Goal: Communication & Community: Share content

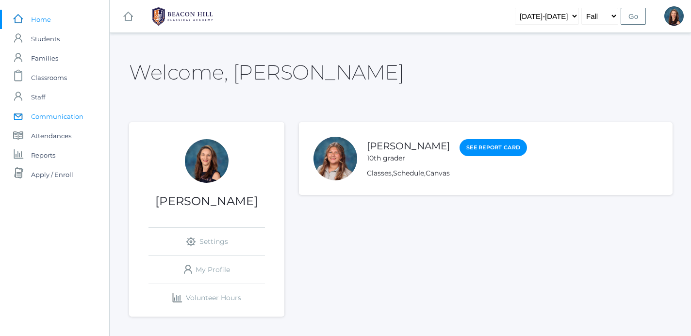
click at [62, 116] on span "Communication" at bounding box center [57, 116] width 52 height 19
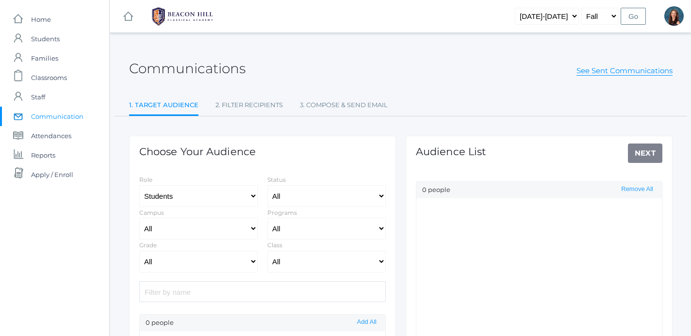
select select "Enrolled"
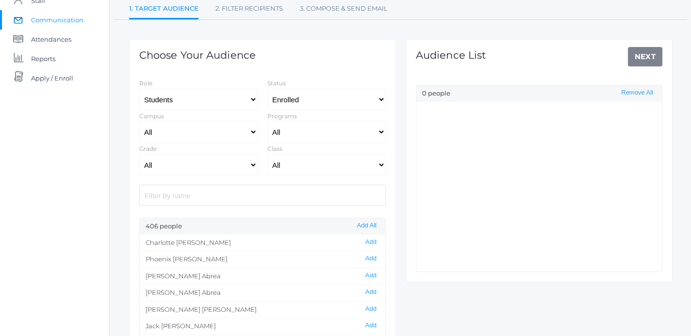
scroll to position [0, 0]
click at [248, 196] on input "search" at bounding box center [262, 195] width 246 height 21
click at [371, 240] on button "Add" at bounding box center [370, 242] width 17 height 8
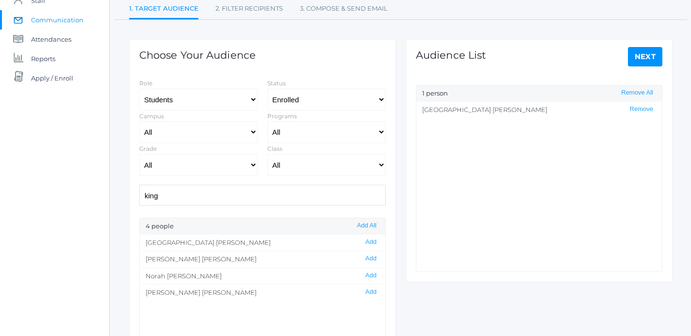
drag, startPoint x: 177, startPoint y: 195, endPoint x: 145, endPoint y: 194, distance: 32.0
click at [145, 194] on input "king" at bounding box center [262, 195] width 246 height 21
click at [370, 244] on button "Add" at bounding box center [370, 242] width 17 height 8
drag, startPoint x: 199, startPoint y: 198, endPoint x: 131, endPoint y: 196, distance: 68.4
click at [139, 196] on input "caleb" at bounding box center [262, 195] width 246 height 21
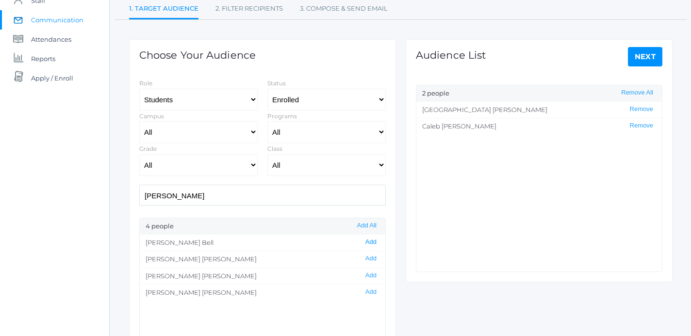
click at [376, 246] on button "Add" at bounding box center [370, 242] width 17 height 8
drag, startPoint x: 195, startPoint y: 197, endPoint x: 138, endPoint y: 196, distance: 56.8
click at [139, 196] on input "[PERSON_NAME]" at bounding box center [262, 195] width 246 height 21
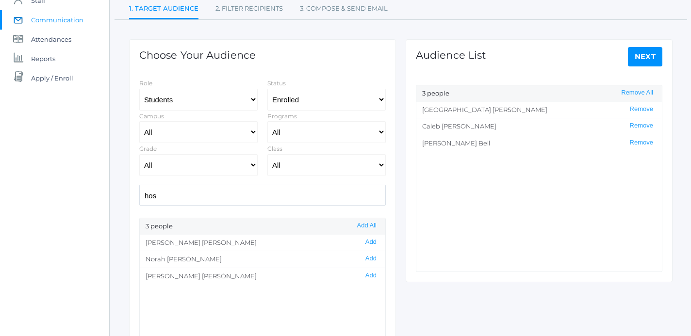
type input "hos"
click at [369, 241] on button "Add" at bounding box center [370, 242] width 17 height 8
click at [648, 66] on link "Next" at bounding box center [645, 56] width 35 height 19
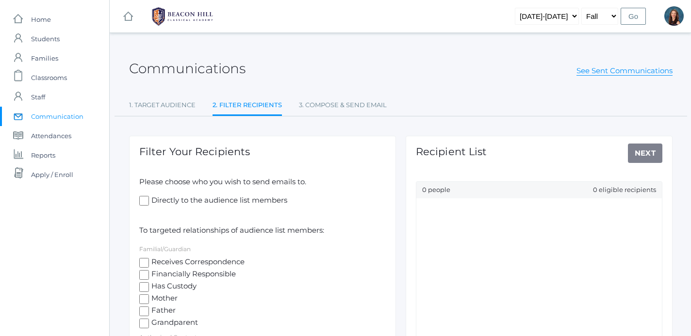
click at [145, 200] on input "Directly to the audience list members" at bounding box center [144, 201] width 10 height 10
checkbox input "true"
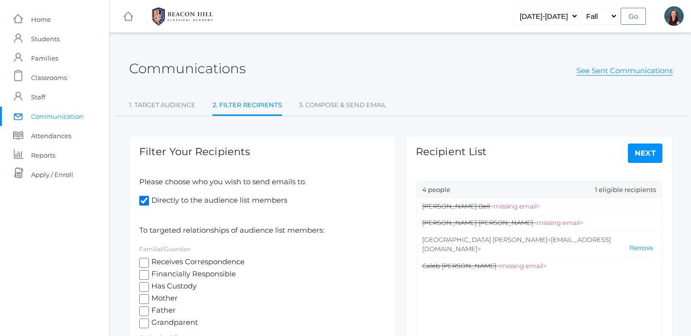
click at [144, 262] on input "Receives Correspondence" at bounding box center [144, 263] width 10 height 10
checkbox input "true"
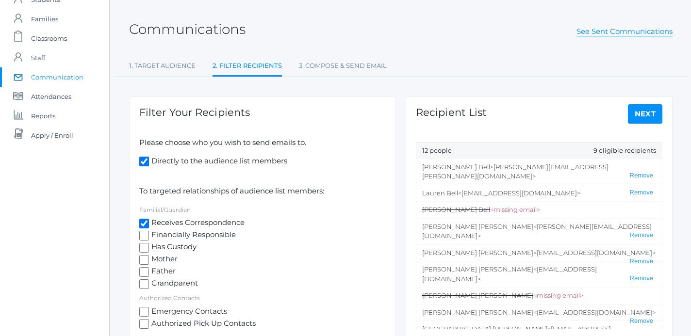
scroll to position [61, 0]
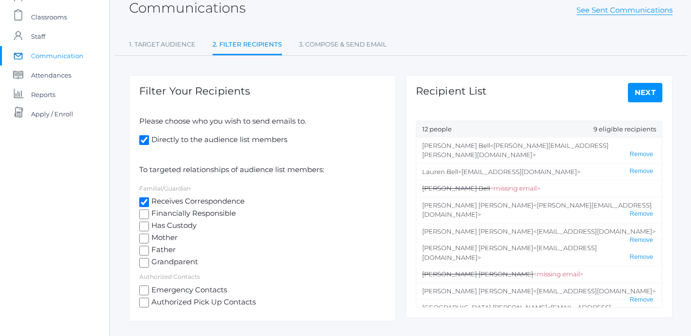
click at [647, 91] on link "Next" at bounding box center [645, 92] width 35 height 19
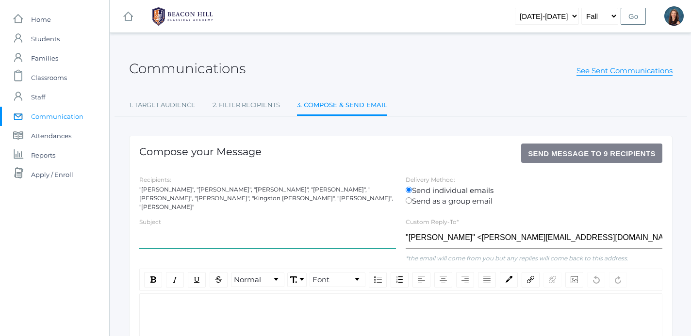
click at [174, 236] on input "text" at bounding box center [267, 238] width 257 height 22
type input "Driving Assigment - Important Info"
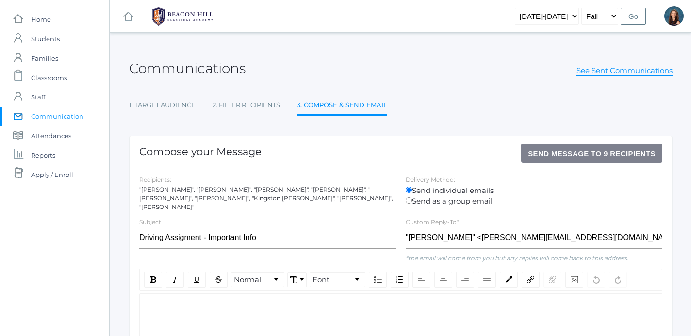
click at [176, 304] on div "rdw-editor" at bounding box center [400, 309] width 507 height 11
click at [157, 304] on div "rdw-editor" at bounding box center [400, 309] width 507 height 11
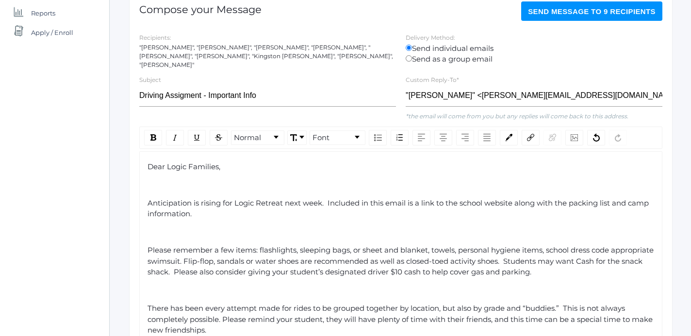
scroll to position [152, 0]
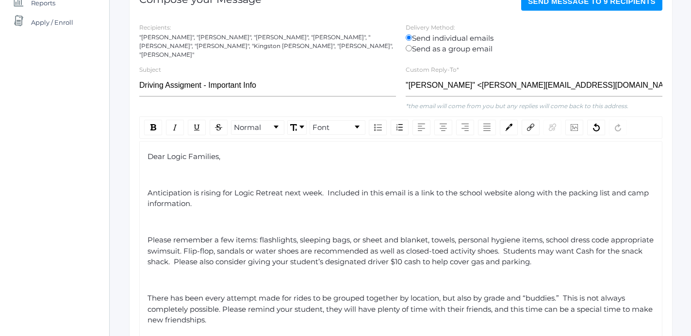
click at [152, 175] on div "rdw-editor" at bounding box center [400, 174] width 507 height 11
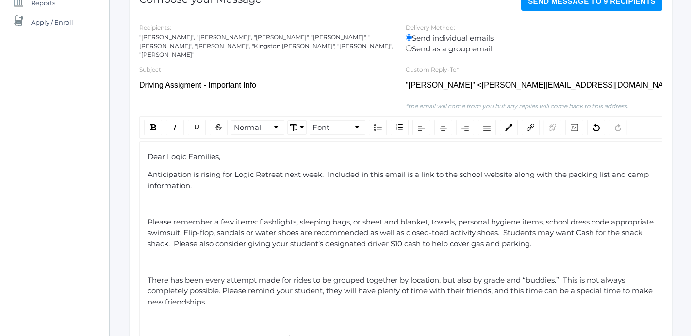
click at [155, 204] on div "rdw-editor" at bounding box center [400, 203] width 507 height 11
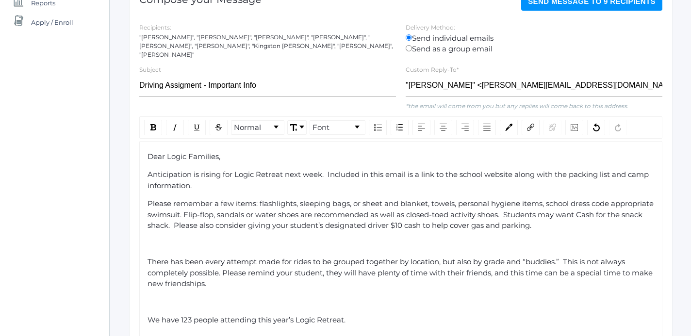
click at [158, 240] on div "rdw-editor" at bounding box center [400, 244] width 507 height 11
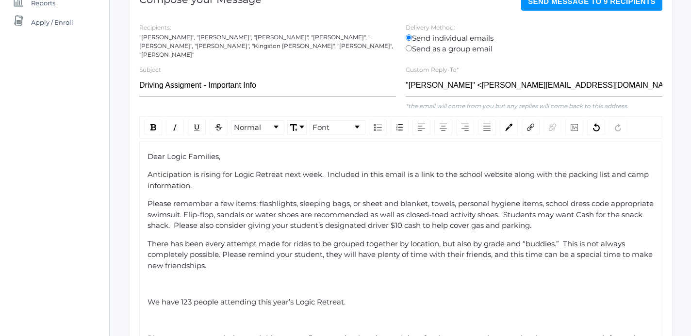
click at [149, 284] on div "rdw-editor" at bounding box center [400, 283] width 507 height 11
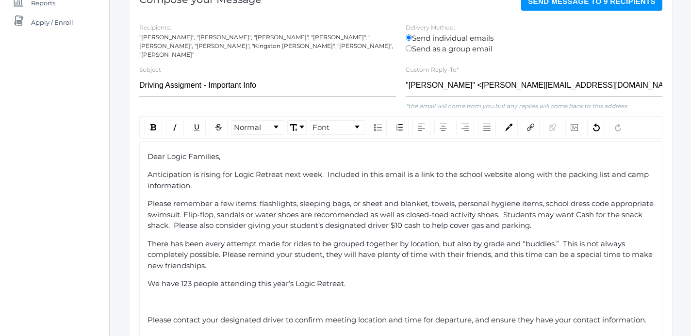
click at [154, 300] on div "rdw-editor" at bounding box center [400, 302] width 507 height 11
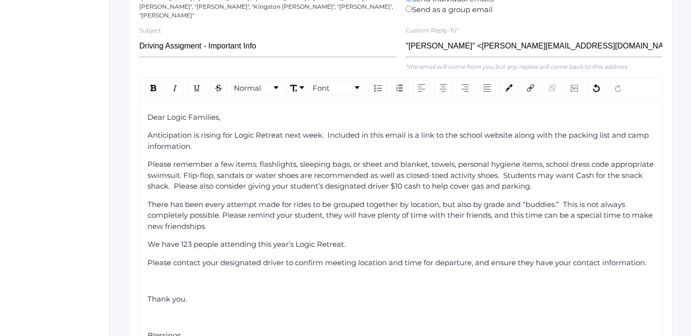
scroll to position [192, 0]
click at [167, 275] on div "rdw-editor" at bounding box center [400, 280] width 507 height 11
click at [149, 294] on div "rdw-editor" at bounding box center [400, 299] width 507 height 11
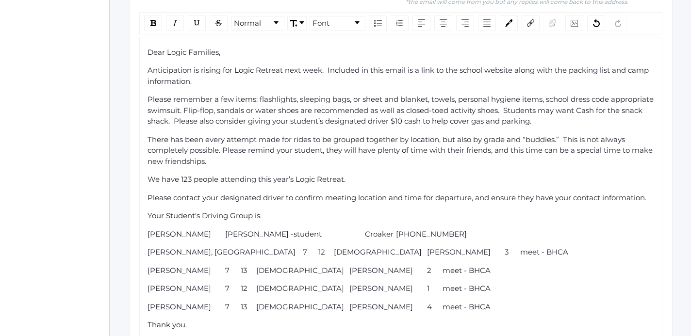
scroll to position [257, 0]
click at [344, 230] on span "[PERSON_NAME] [PERSON_NAME] -student Croaker [PHONE_NUMBER]" at bounding box center [306, 233] width 319 height 9
click at [343, 230] on span "[PERSON_NAME] [PERSON_NAME] -student Croaker [PHONE_NUMBER]" at bounding box center [306, 233] width 319 height 9
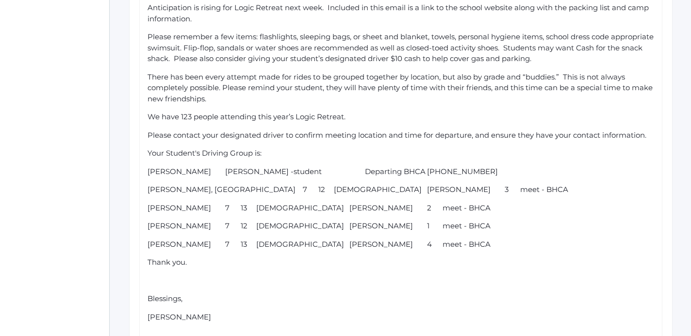
scroll to position [323, 0]
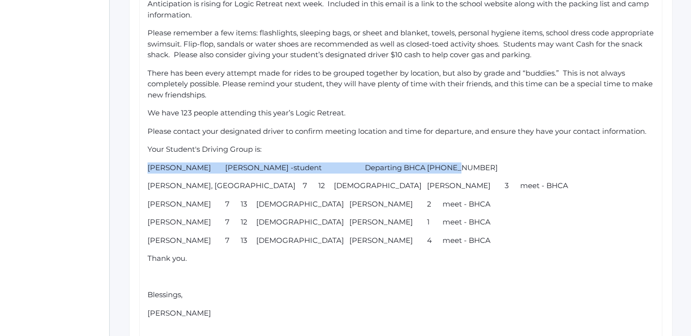
drag, startPoint x: 149, startPoint y: 164, endPoint x: 447, endPoint y: 163, distance: 297.4
click at [447, 163] on div "[PERSON_NAME] [PERSON_NAME] -student Departing BHCA [PHONE_NUMBER]" at bounding box center [400, 168] width 507 height 11
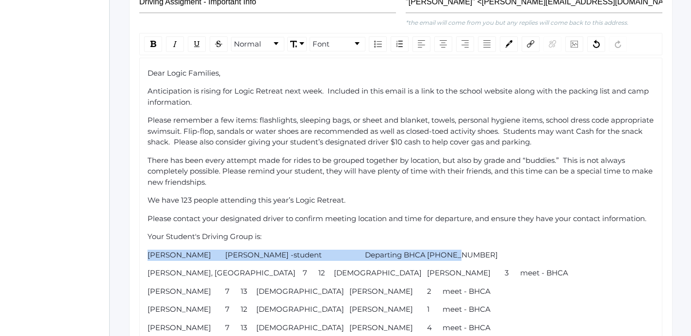
scroll to position [231, 0]
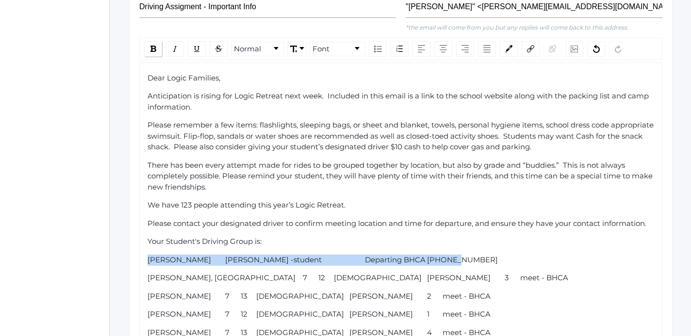
click at [153, 46] on img "rdw-inline-control" at bounding box center [153, 49] width 6 height 6
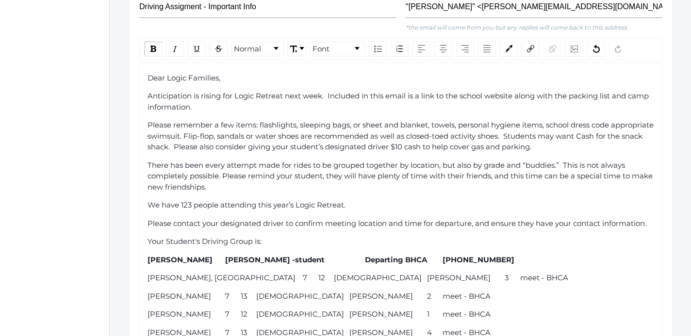
click at [478, 280] on div "Dear Logic Families, Anticipation is rising for Logic Retreat next week. Includ…" at bounding box center [400, 251] width 507 height 357
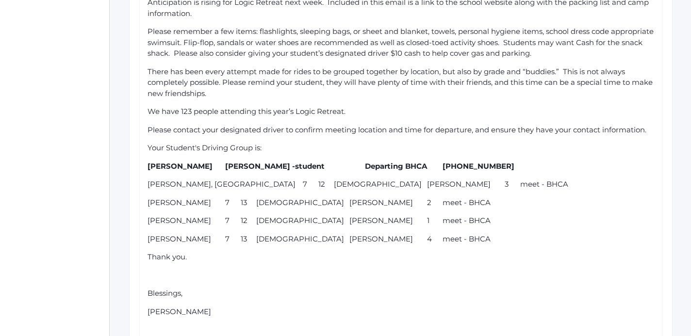
scroll to position [327, 0]
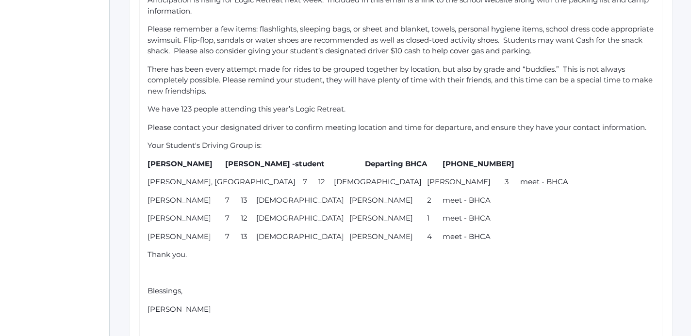
click at [147, 252] on span "Thank you." at bounding box center [166, 254] width 39 height 9
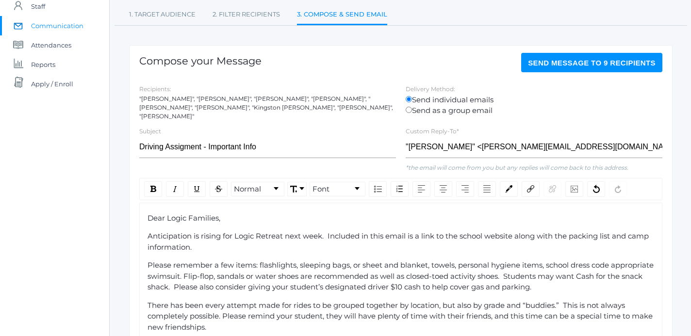
scroll to position [88, 0]
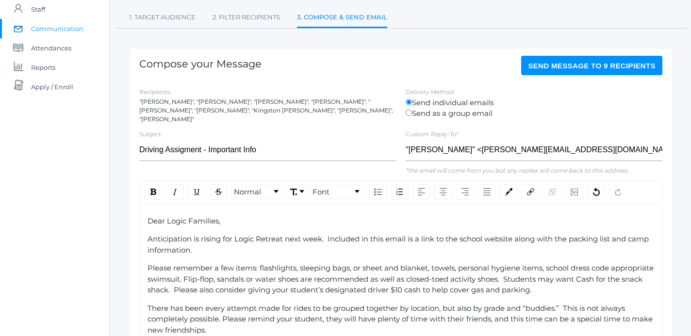
click at [592, 63] on span "Send Message to 9 recipients" at bounding box center [592, 66] width 128 height 8
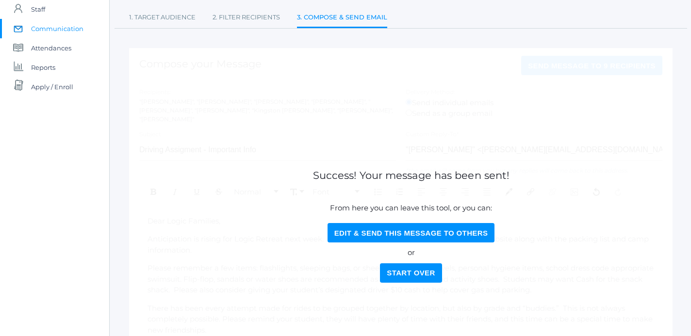
click at [365, 231] on button "Edit & Send this Message to Others" at bounding box center [411, 232] width 167 height 19
select select "Enrolled"
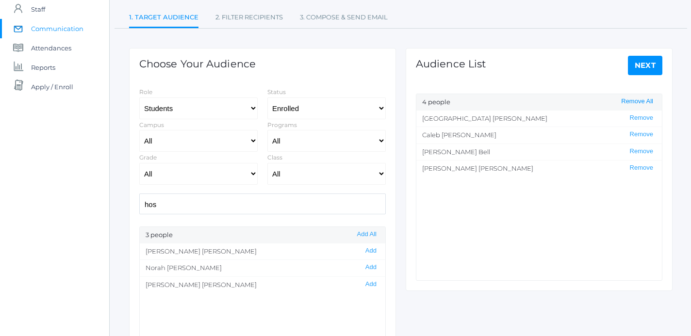
click at [641, 101] on button "Remove All" at bounding box center [637, 102] width 38 height 8
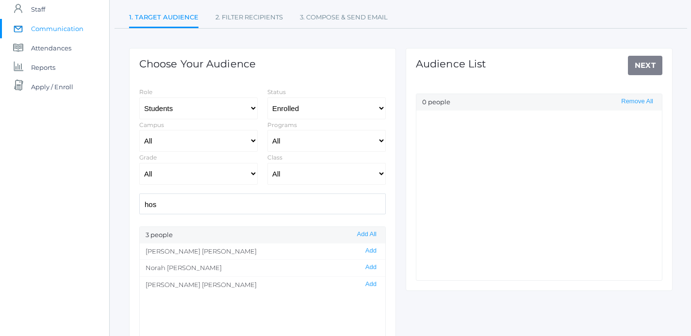
drag, startPoint x: 179, startPoint y: 206, endPoint x: 115, endPoint y: 204, distance: 64.6
click at [139, 204] on input "hos" at bounding box center [262, 204] width 246 height 21
click at [373, 285] on button "Add" at bounding box center [370, 284] width 17 height 8
drag, startPoint x: 170, startPoint y: 208, endPoint x: 117, endPoint y: 202, distance: 53.7
click at [139, 202] on input "arn" at bounding box center [262, 204] width 246 height 21
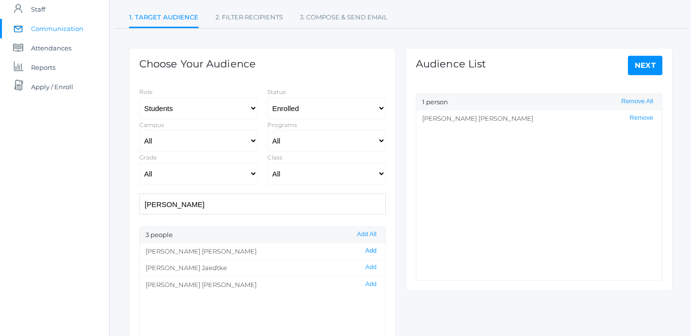
click at [375, 252] on button "Add" at bounding box center [370, 251] width 17 height 8
drag, startPoint x: 174, startPoint y: 203, endPoint x: 115, endPoint y: 199, distance: 59.3
click at [139, 199] on input "[PERSON_NAME]" at bounding box center [262, 204] width 246 height 21
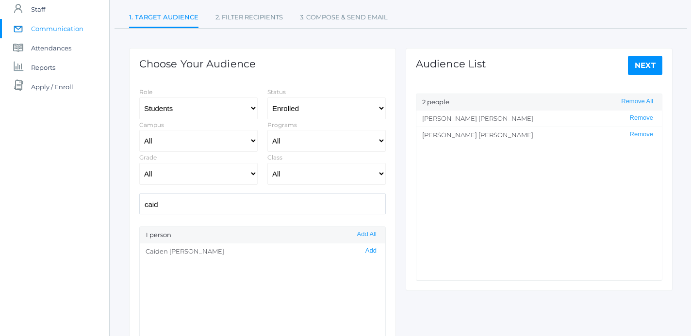
click at [374, 252] on button "Add" at bounding box center [370, 251] width 17 height 8
drag, startPoint x: 192, startPoint y: 208, endPoint x: 108, endPoint y: 195, distance: 85.0
click at [139, 195] on input "caid" at bounding box center [262, 204] width 246 height 21
type input "kale"
click at [372, 253] on button "Add" at bounding box center [370, 251] width 17 height 8
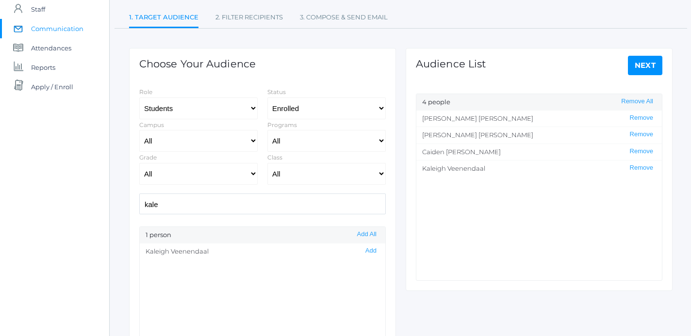
click at [643, 69] on link "Next" at bounding box center [645, 65] width 35 height 19
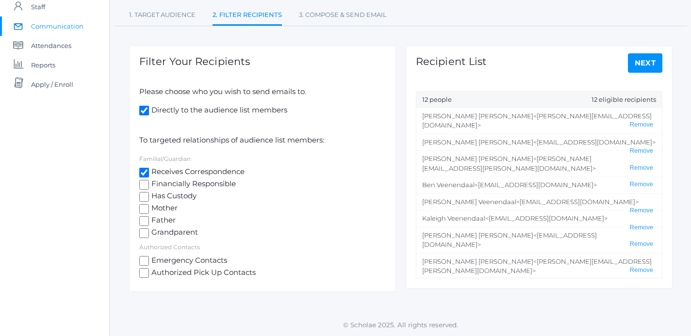
scroll to position [91, 0]
click at [640, 63] on link "Next" at bounding box center [645, 62] width 35 height 19
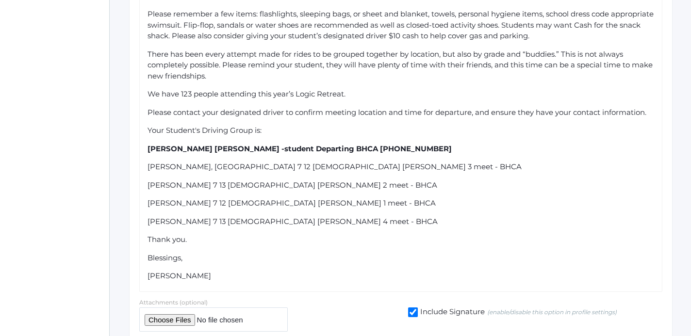
scroll to position [344, 0]
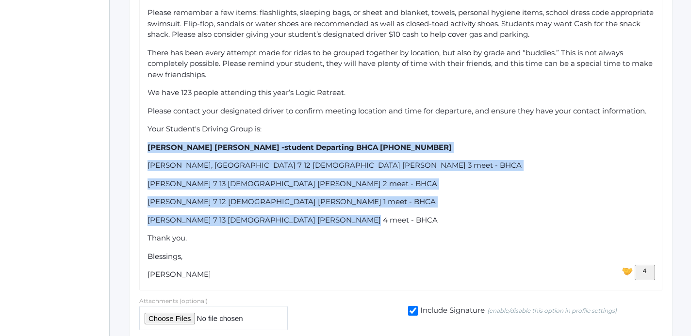
drag, startPoint x: 147, startPoint y: 150, endPoint x: 345, endPoint y: 228, distance: 212.8
click at [345, 228] on div "Dear Logic Families, Anticipation is rising for Logic Retreat next week. Includ…" at bounding box center [400, 120] width 507 height 320
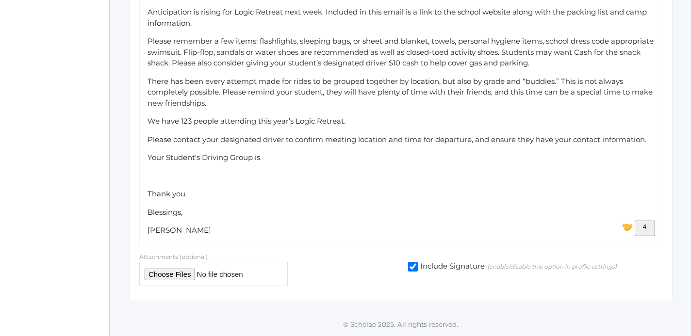
scroll to position [315, 0]
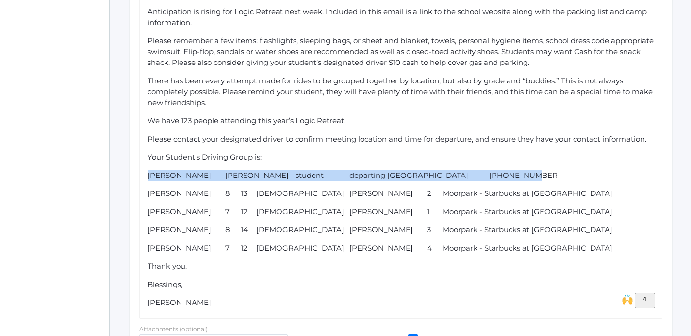
drag, startPoint x: 148, startPoint y: 175, endPoint x: 509, endPoint y: 176, distance: 361.0
click at [509, 176] on div "[PERSON_NAME] [PERSON_NAME] - student departing [GEOGRAPHIC_DATA] [PHONE_NUMBER]" at bounding box center [400, 175] width 507 height 11
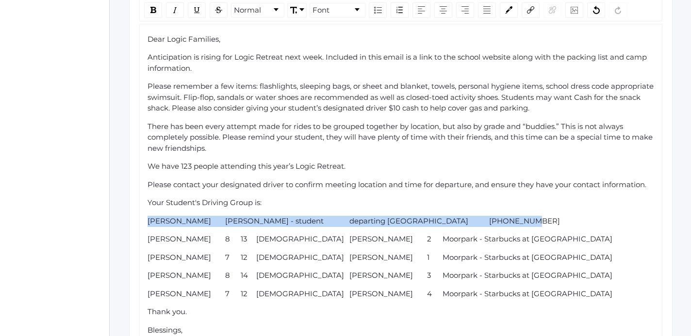
scroll to position [265, 0]
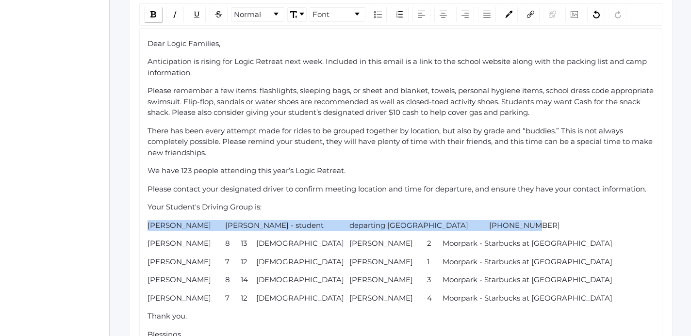
click at [153, 12] on img "rdw-inline-control" at bounding box center [153, 14] width 6 height 6
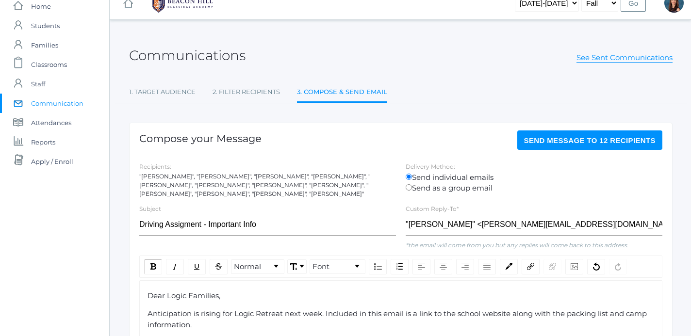
scroll to position [0, 0]
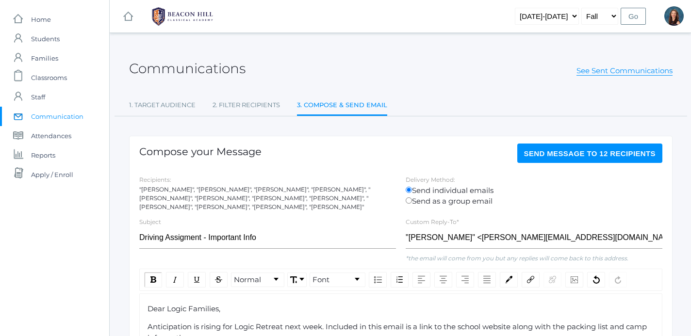
click at [608, 152] on span "Send Message to 12 recipients" at bounding box center [590, 153] width 132 height 8
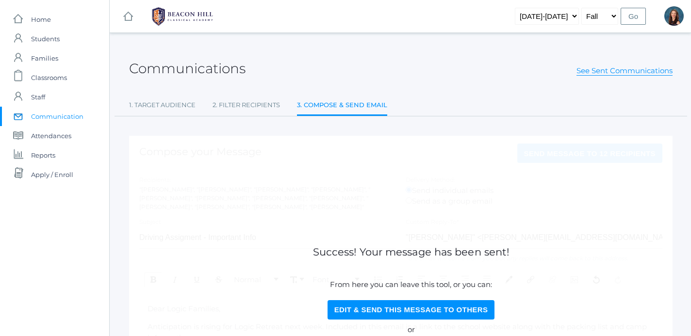
click at [393, 308] on button "Edit & Send this Message to Others" at bounding box center [411, 309] width 167 height 19
select select "Enrolled"
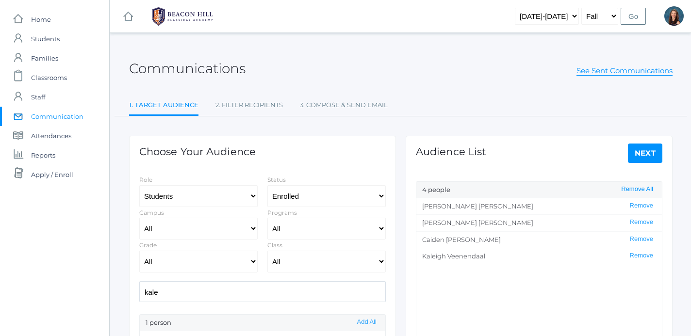
click at [639, 191] on button "Remove All" at bounding box center [637, 189] width 38 height 8
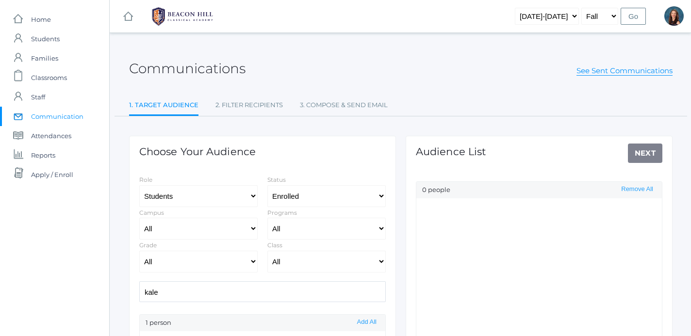
drag, startPoint x: 187, startPoint y: 292, endPoint x: 103, endPoint y: 288, distance: 84.5
click at [139, 288] on input "kale" at bounding box center [262, 291] width 246 height 21
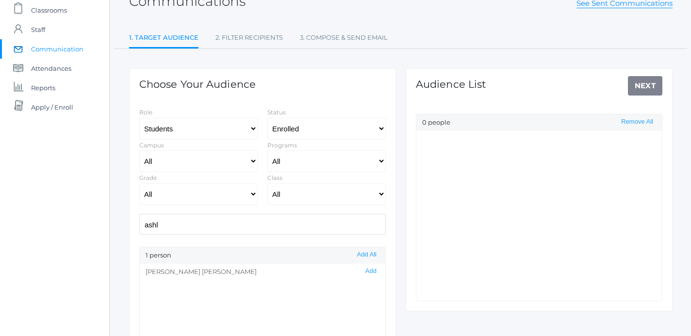
scroll to position [72, 0]
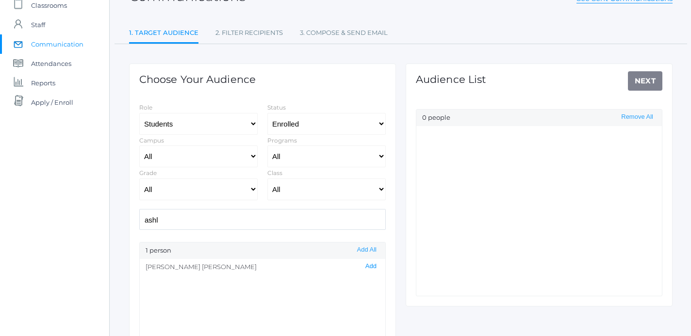
click at [369, 267] on button "Add" at bounding box center [370, 266] width 17 height 8
drag, startPoint x: 182, startPoint y: 222, endPoint x: 100, endPoint y: 215, distance: 82.3
click at [139, 215] on input "ashl" at bounding box center [262, 219] width 246 height 21
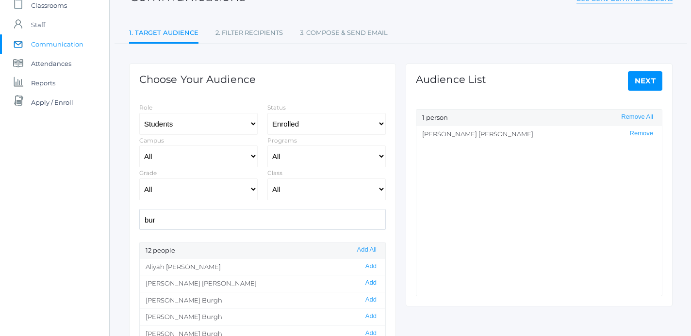
click at [370, 281] on button "Add" at bounding box center [370, 283] width 17 height 8
drag, startPoint x: 176, startPoint y: 222, endPoint x: 115, endPoint y: 206, distance: 62.3
click at [139, 209] on input "bur" at bounding box center [262, 219] width 246 height 21
type input "b"
type input "em"
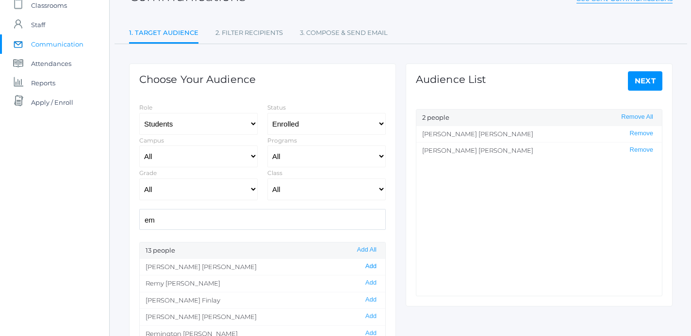
click at [373, 267] on button "Add" at bounding box center [370, 266] width 17 height 8
click at [647, 83] on link "Next" at bounding box center [645, 80] width 35 height 19
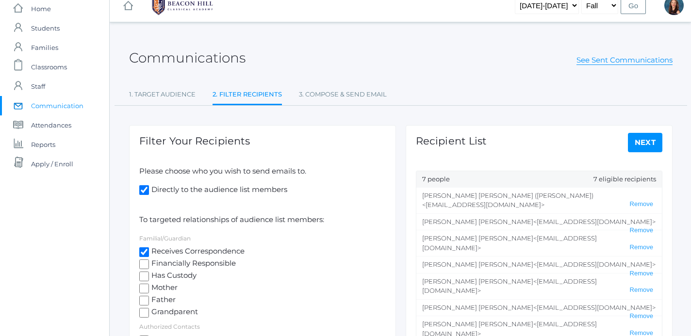
scroll to position [11, 0]
click at [646, 139] on link "Next" at bounding box center [645, 141] width 35 height 19
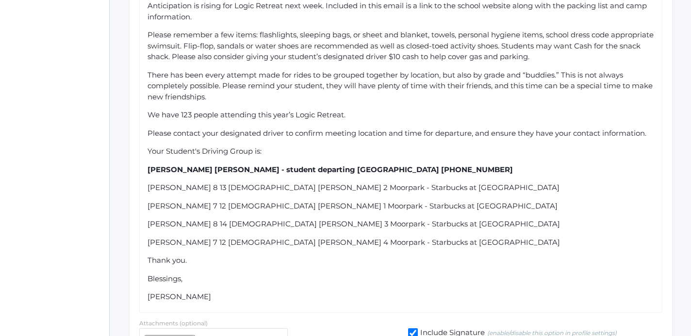
scroll to position [345, 0]
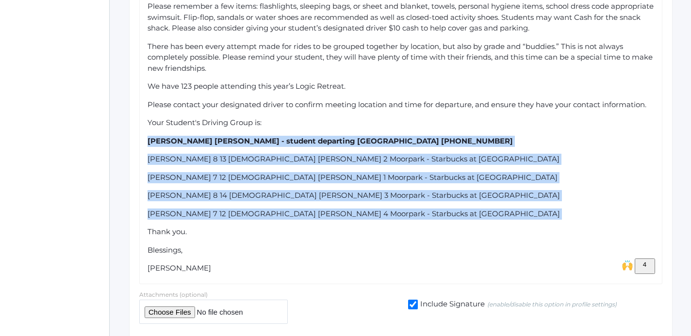
drag, startPoint x: 147, startPoint y: 142, endPoint x: 387, endPoint y: 224, distance: 253.2
click at [387, 224] on div "Dear Logic Families, Anticipation is rising for Logic Retreat next week. Includ…" at bounding box center [400, 114] width 507 height 320
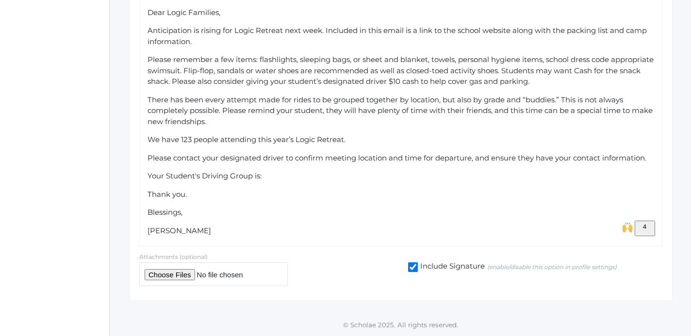
click at [284, 178] on div "Your Student's Driving Group is:" at bounding box center [400, 176] width 507 height 11
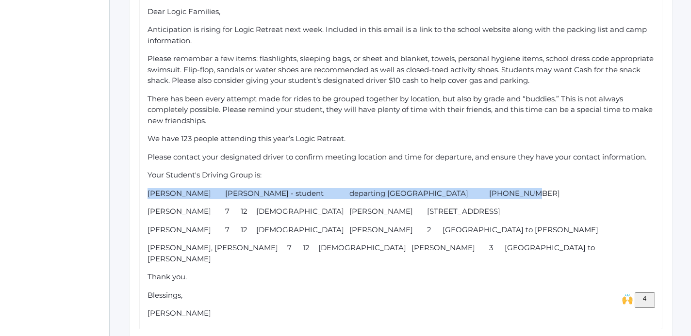
drag, startPoint x: 147, startPoint y: 194, endPoint x: 525, endPoint y: 198, distance: 377.5
click at [525, 198] on div "[PERSON_NAME] [PERSON_NAME] - student departing [GEOGRAPHIC_DATA] [PHONE_NUMBER]" at bounding box center [400, 193] width 507 height 11
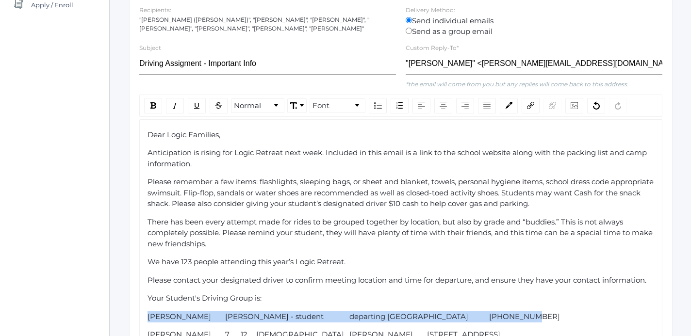
scroll to position [159, 0]
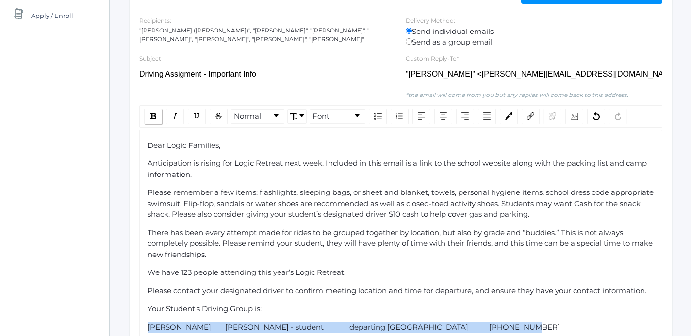
click at [153, 117] on img "rdw-inline-control" at bounding box center [153, 116] width 6 height 6
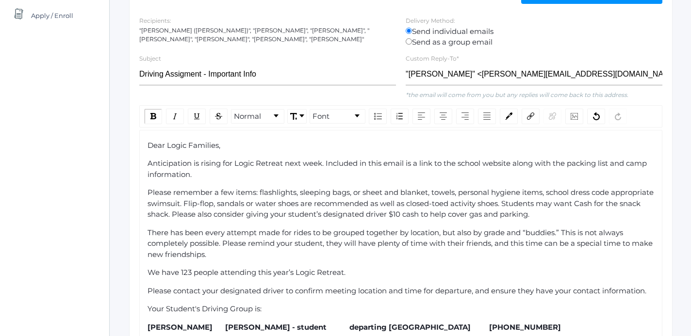
click at [391, 245] on span "There has been every attempt made for rides to be grouped together by location,…" at bounding box center [400, 243] width 507 height 31
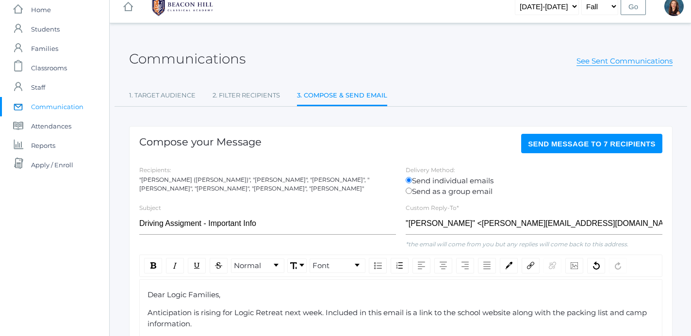
scroll to position [0, 0]
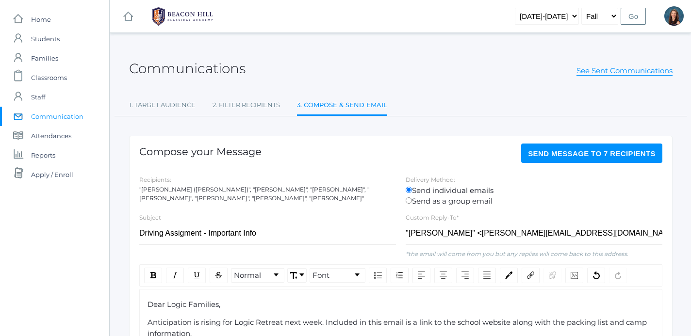
click at [596, 153] on span "Send Message to 7 recipients" at bounding box center [592, 153] width 128 height 8
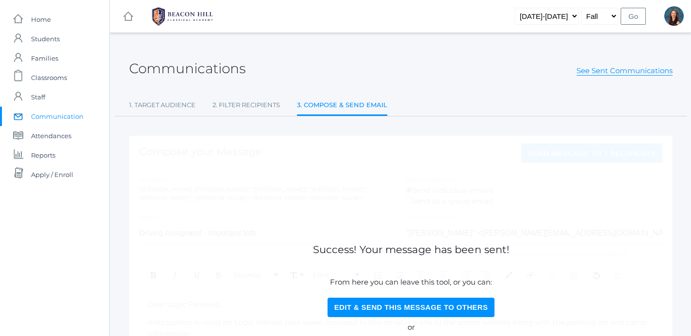
click at [416, 304] on button "Edit & Send this Message to Others" at bounding box center [411, 307] width 167 height 19
select select "Enrolled"
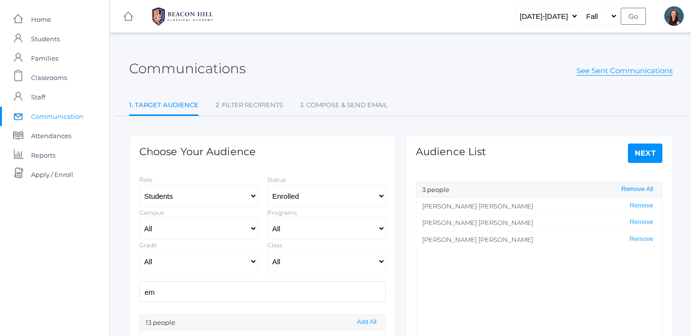
click at [639, 190] on button "Remove All" at bounding box center [637, 189] width 38 height 8
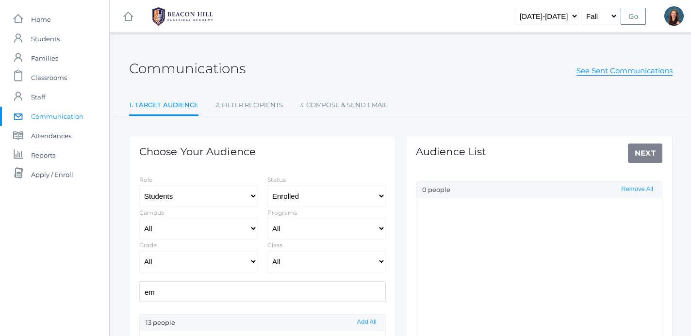
drag, startPoint x: 168, startPoint y: 293, endPoint x: 124, endPoint y: 284, distance: 44.5
click at [139, 284] on input "em" at bounding box center [262, 291] width 246 height 21
click at [299, 293] on input "search" at bounding box center [262, 291] width 246 height 21
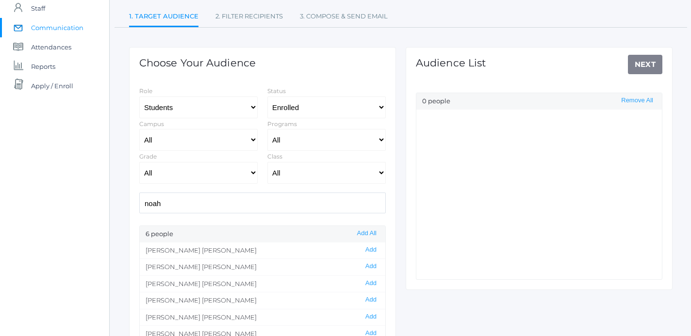
scroll to position [93, 0]
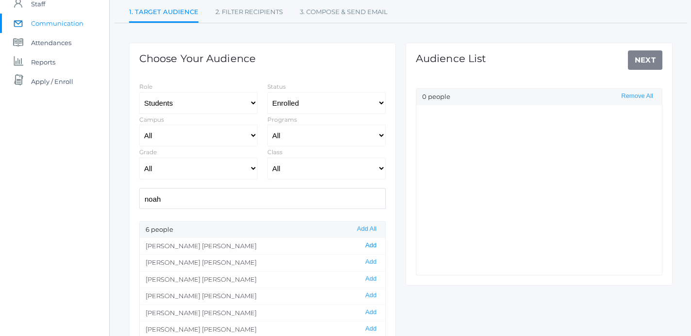
click at [374, 246] on button "Add" at bounding box center [370, 246] width 17 height 8
drag, startPoint x: 185, startPoint y: 197, endPoint x: 104, endPoint y: 189, distance: 81.4
click at [139, 189] on input "noah" at bounding box center [262, 198] width 246 height 21
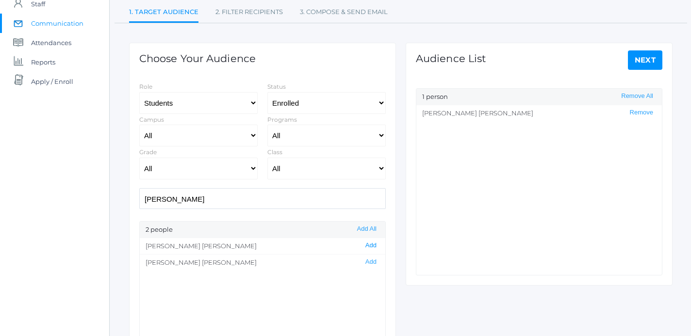
type input "[PERSON_NAME]"
click at [375, 248] on button "Add" at bounding box center [370, 246] width 17 height 8
drag, startPoint x: 202, startPoint y: 196, endPoint x: 119, endPoint y: 191, distance: 83.1
click at [139, 191] on input "[PERSON_NAME]" at bounding box center [262, 198] width 246 height 21
click at [374, 246] on button "Add" at bounding box center [370, 246] width 17 height 8
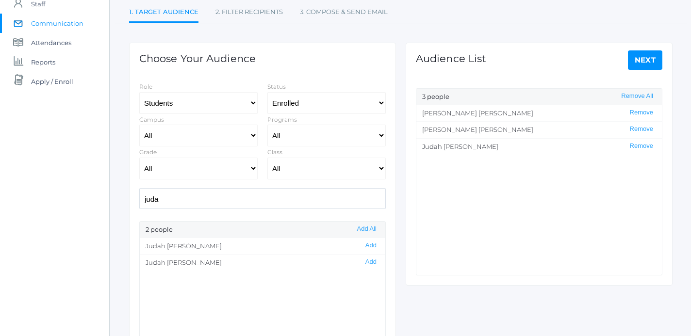
drag, startPoint x: 180, startPoint y: 197, endPoint x: 113, endPoint y: 197, distance: 67.0
click at [139, 197] on input "juda" at bounding box center [262, 198] width 246 height 21
type input "[PERSON_NAME]"
click at [371, 262] on button "Add" at bounding box center [370, 262] width 17 height 8
drag, startPoint x: 180, startPoint y: 204, endPoint x: 116, endPoint y: 197, distance: 63.4
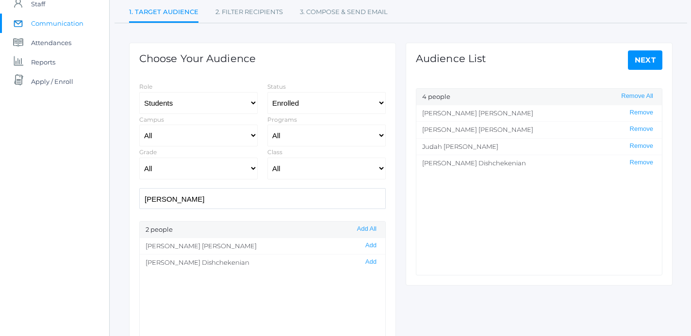
click at [139, 197] on input "[PERSON_NAME]" at bounding box center [262, 198] width 246 height 21
type input "[PERSON_NAME]"
click at [373, 279] on button "Add" at bounding box center [370, 279] width 17 height 8
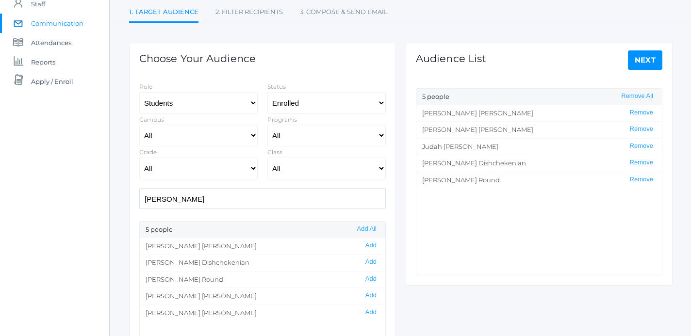
click at [649, 59] on link "Next" at bounding box center [645, 59] width 35 height 19
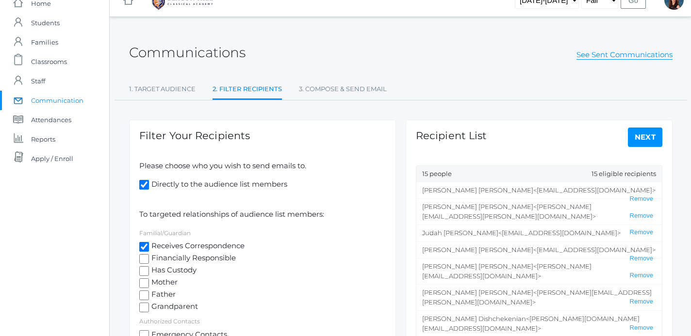
scroll to position [12, 0]
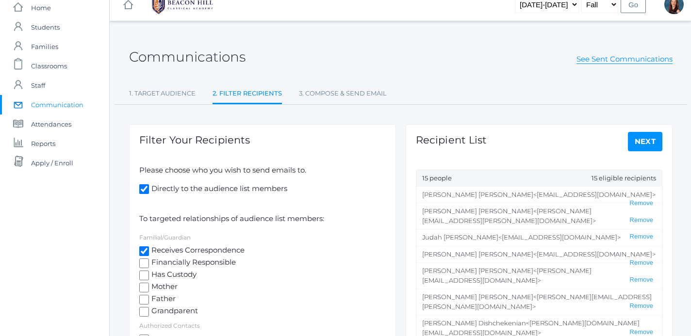
click at [651, 141] on link "Next" at bounding box center [645, 141] width 35 height 19
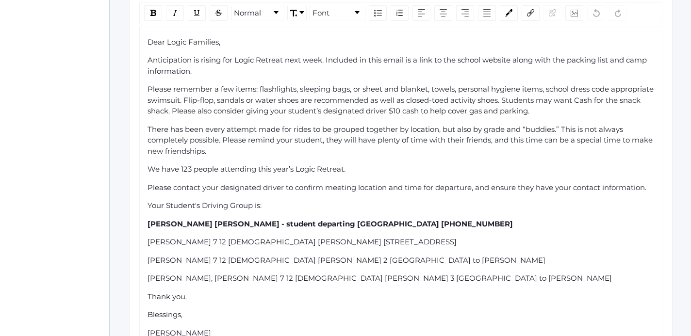
scroll to position [282, 0]
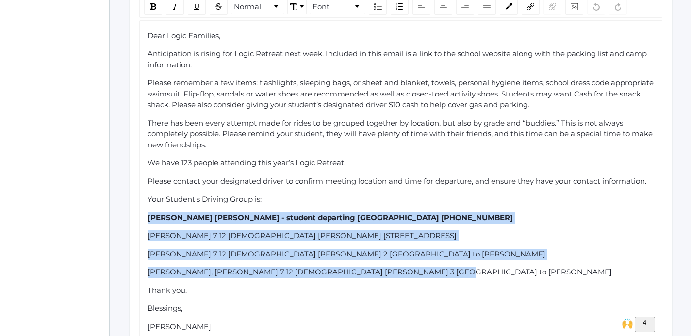
drag, startPoint x: 148, startPoint y: 219, endPoint x: 433, endPoint y: 274, distance: 289.6
click at [433, 274] on div "Dear Logic Families, Anticipation is rising for Logic Retreat next week. Includ…" at bounding box center [400, 182] width 507 height 302
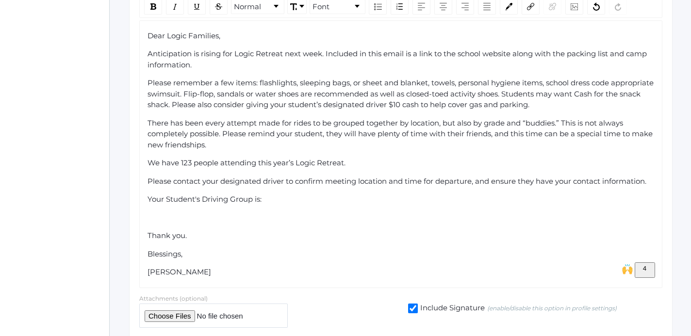
click at [149, 213] on div "To enrich screen reader interactions, please activate Accessibility in Grammarl…" at bounding box center [400, 218] width 507 height 11
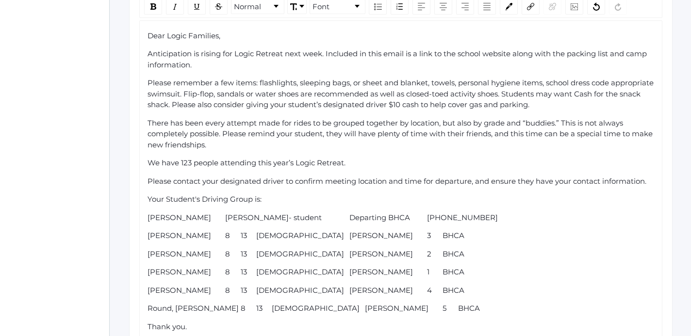
drag, startPoint x: 147, startPoint y: 220, endPoint x: 201, endPoint y: 228, distance: 54.8
click at [201, 228] on div "Dear Logic Families, Anticipation is rising for Logic Retreat next week. Includ…" at bounding box center [401, 200] width 508 height 339
drag, startPoint x: 147, startPoint y: 218, endPoint x: 205, endPoint y: 229, distance: 58.2
click at [205, 222] on span "[PERSON_NAME] [PERSON_NAME]- student Departing BHCA [PHONE_NUMBER]" at bounding box center [322, 217] width 350 height 9
click at [155, 7] on img "rdw-inline-control" at bounding box center [153, 6] width 6 height 6
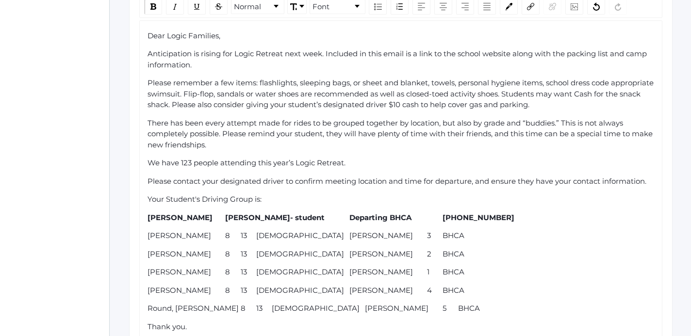
click at [452, 218] on span "[PERSON_NAME] [PERSON_NAME]- student Departing BHCA [PHONE_NUMBER]" at bounding box center [330, 217] width 367 height 9
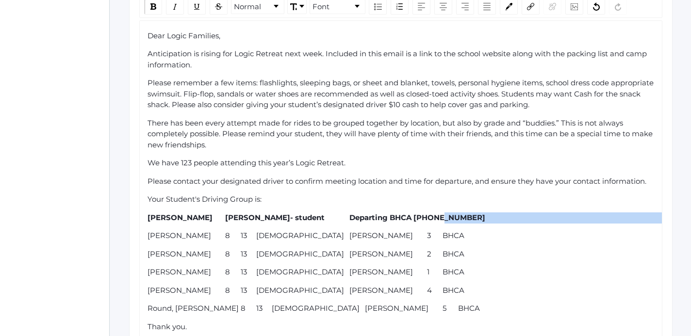
drag, startPoint x: 426, startPoint y: 217, endPoint x: 507, endPoint y: 225, distance: 80.4
click at [507, 224] on div "[PERSON_NAME] [PERSON_NAME]- student Departing BHCA [PHONE_NUMBER]" at bounding box center [400, 218] width 507 height 11
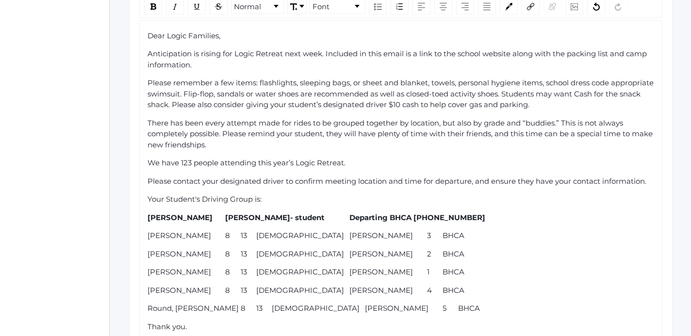
click at [413, 267] on div "Dear Logic Families, Anticipation is rising for Logic Retreat next week. Includ…" at bounding box center [400, 200] width 507 height 339
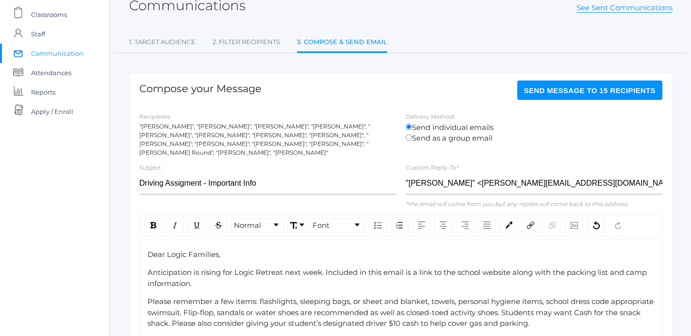
scroll to position [0, 0]
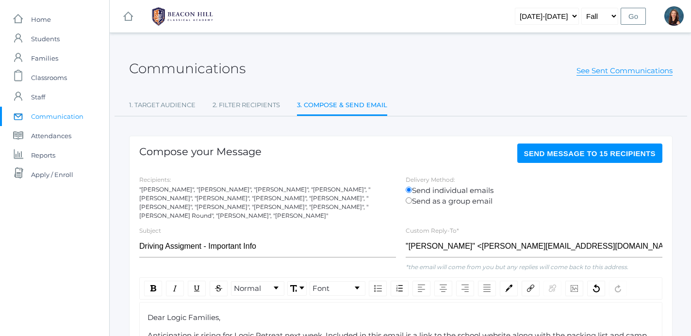
click at [581, 154] on span "Send Message to 15 recipients" at bounding box center [590, 153] width 132 height 8
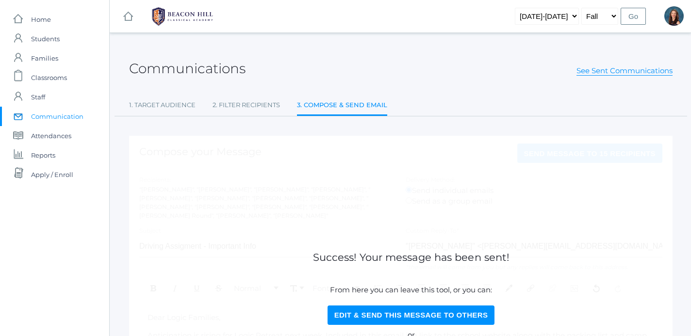
click at [422, 325] on button "Edit & Send this Message to Others" at bounding box center [411, 315] width 167 height 19
select select "Enrolled"
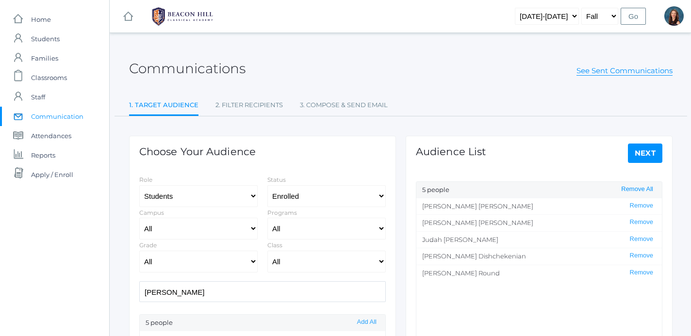
click at [638, 189] on button "Remove All" at bounding box center [637, 189] width 38 height 8
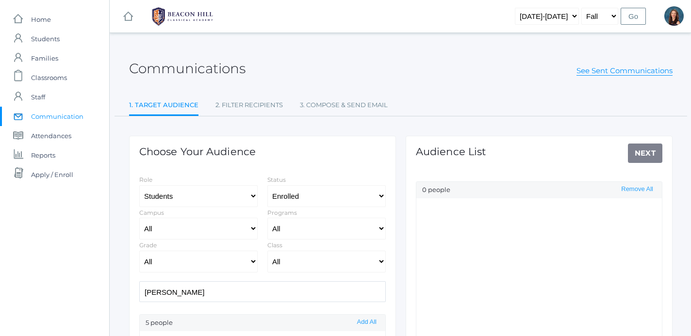
drag, startPoint x: 225, startPoint y: 291, endPoint x: 99, endPoint y: 290, distance: 125.7
click at [139, 290] on input "[PERSON_NAME]" at bounding box center [262, 291] width 246 height 21
click at [289, 293] on input "search" at bounding box center [262, 291] width 246 height 21
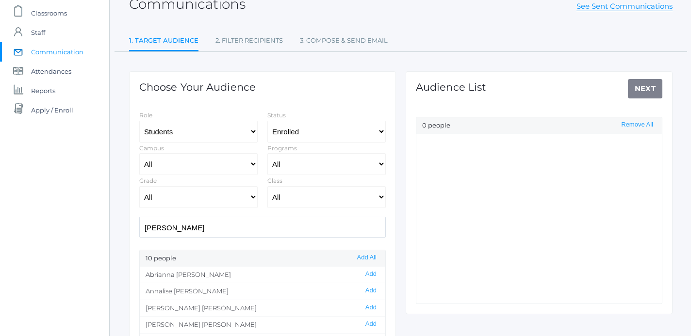
scroll to position [69, 0]
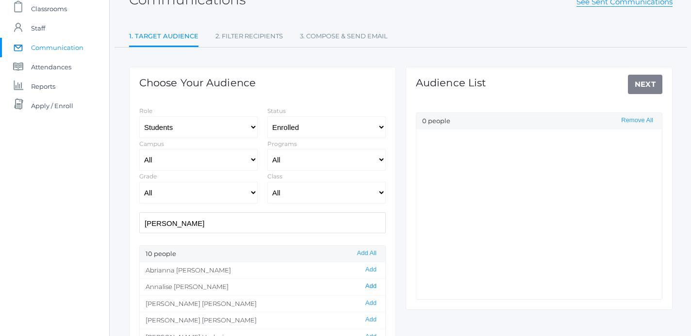
click at [371, 287] on button "Add" at bounding box center [370, 286] width 17 height 8
drag, startPoint x: 171, startPoint y: 225, endPoint x: 94, endPoint y: 213, distance: 78.1
click at [139, 213] on input "[PERSON_NAME]" at bounding box center [262, 223] width 246 height 21
click at [371, 303] on button "Add" at bounding box center [370, 303] width 17 height 8
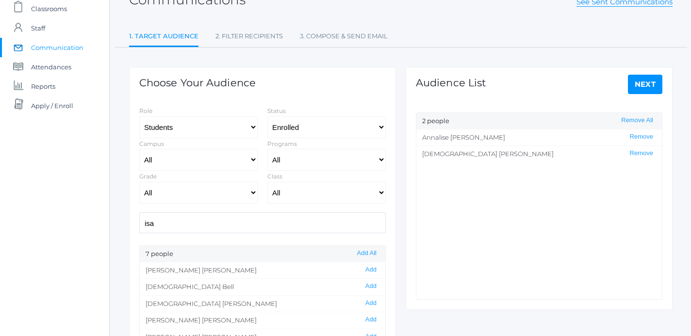
drag, startPoint x: 181, startPoint y: 226, endPoint x: 104, endPoint y: 224, distance: 77.2
click at [139, 224] on input "isa" at bounding box center [262, 223] width 246 height 21
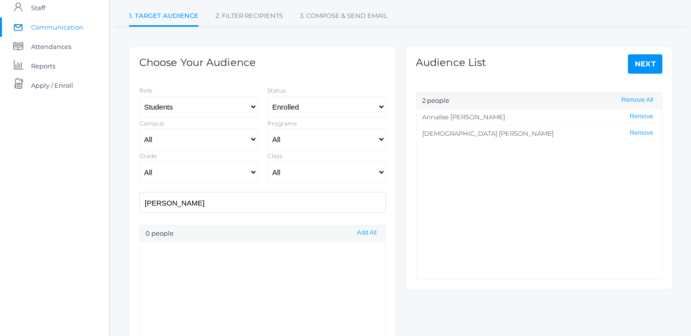
scroll to position [90, 0]
type input "[PERSON_NAME]"
select select "1"
click option "Staff" at bounding box center [0, 0] width 0 height 0
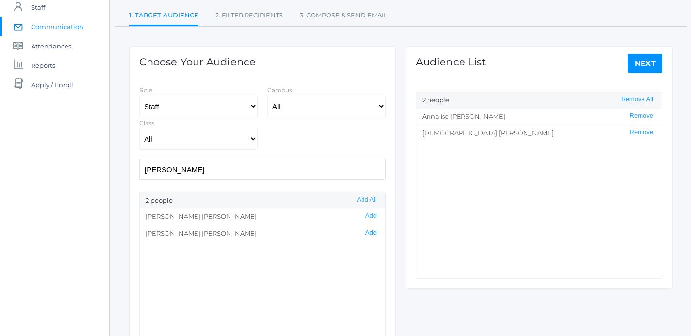
click at [372, 237] on button "Add" at bounding box center [370, 233] width 17 height 8
drag, startPoint x: 176, startPoint y: 172, endPoint x: 120, endPoint y: 166, distance: 56.2
click at [139, 166] on input "[PERSON_NAME]" at bounding box center [262, 169] width 246 height 21
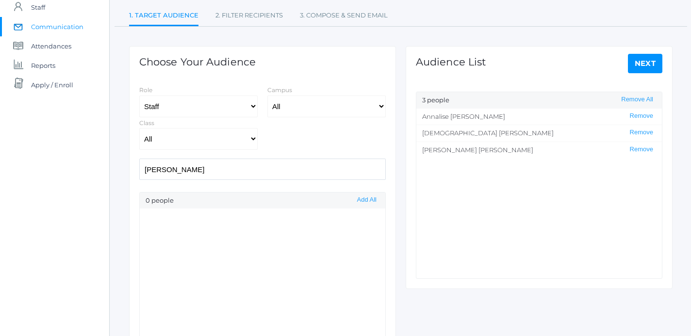
type input "[PERSON_NAME]"
select select "3"
click option "Students" at bounding box center [0, 0] width 0 height 0
select select "Enrolled"
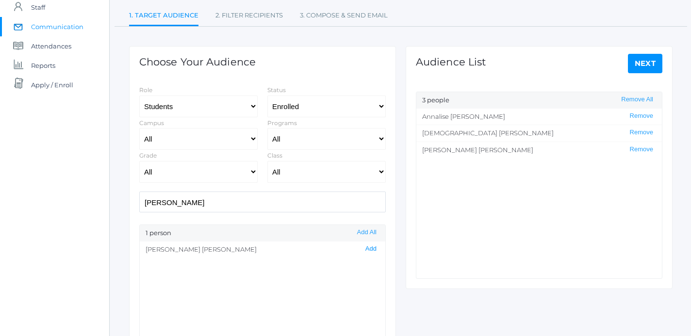
click at [375, 249] on button "Add" at bounding box center [370, 249] width 17 height 8
drag, startPoint x: 198, startPoint y: 203, endPoint x: 109, endPoint y: 197, distance: 89.9
click at [139, 197] on input "[PERSON_NAME]" at bounding box center [262, 202] width 246 height 21
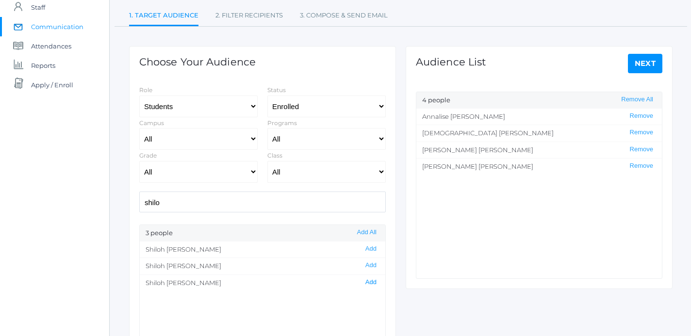
type input "shilo"
click at [373, 284] on button "Add" at bounding box center [370, 282] width 17 height 8
click at [645, 64] on link "Next" at bounding box center [645, 63] width 35 height 19
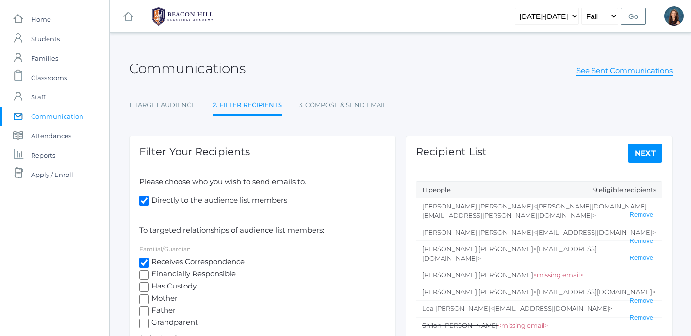
scroll to position [14, 0]
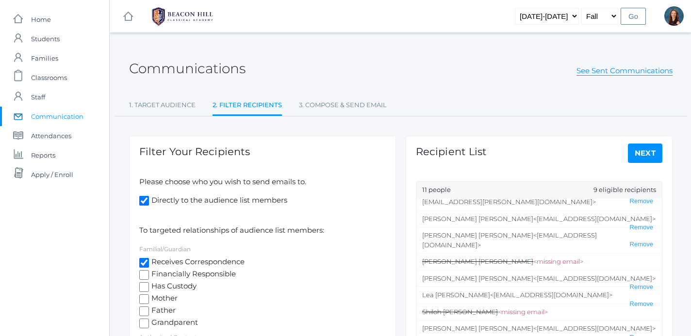
click at [645, 154] on link "Next" at bounding box center [645, 153] width 35 height 19
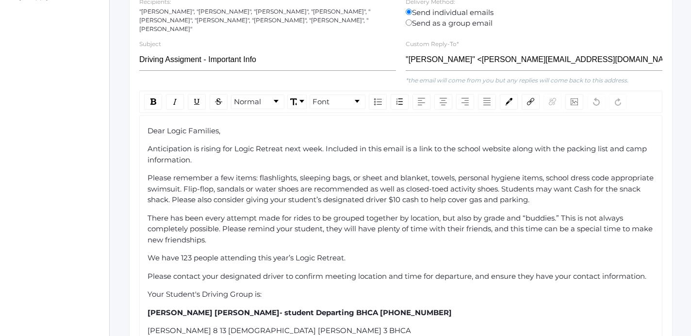
scroll to position [179, 0]
click at [655, 273] on div "Dear Logic Families, Anticipation is rising for Logic Retreat next week. Includ…" at bounding box center [400, 294] width 523 height 359
click at [655, 272] on div "Please contact your designated driver to confirm meeting location and time for …" at bounding box center [400, 276] width 507 height 11
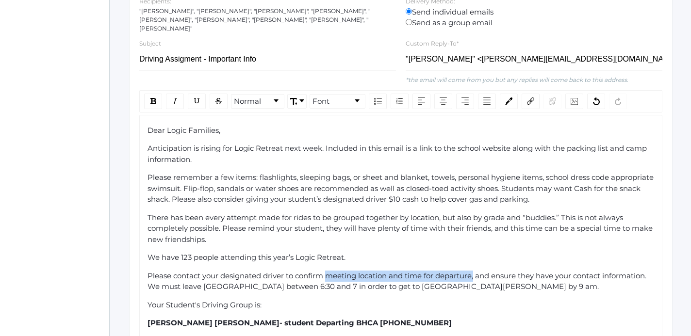
drag, startPoint x: 327, startPoint y: 271, endPoint x: 475, endPoint y: 275, distance: 148.5
click at [475, 275] on span "Please contact your designated driver to confirm meeting location and time for …" at bounding box center [398, 281] width 503 height 20
click at [151, 98] on img "rdw-inline-control" at bounding box center [153, 101] width 6 height 6
click at [531, 300] on div "Your Student's Driving Group is:" at bounding box center [400, 305] width 507 height 11
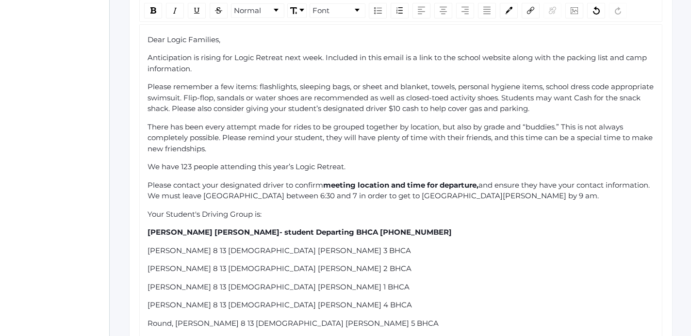
scroll to position [271, 0]
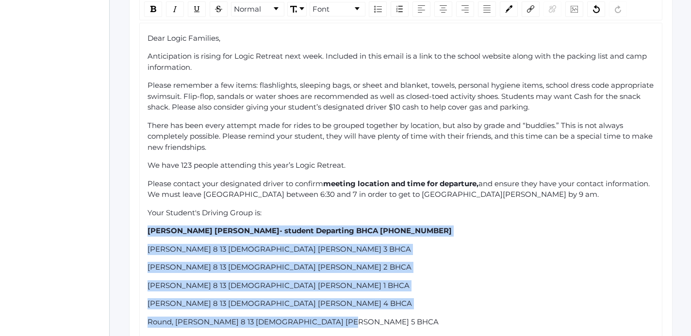
drag, startPoint x: 148, startPoint y: 225, endPoint x: 358, endPoint y: 313, distance: 227.6
click at [358, 313] on div "Dear Logic Families, Anticipation is rising for Logic Retreat next week. Includ…" at bounding box center [400, 207] width 507 height 349
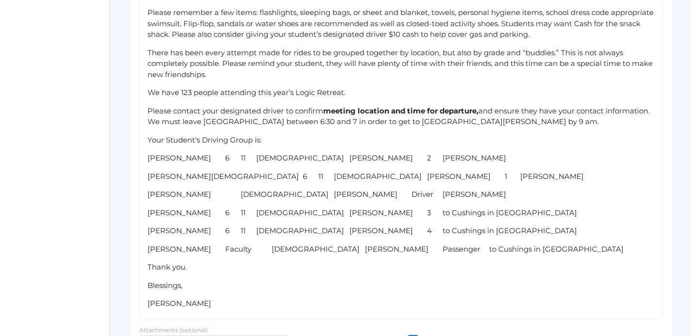
scroll to position [341, 0]
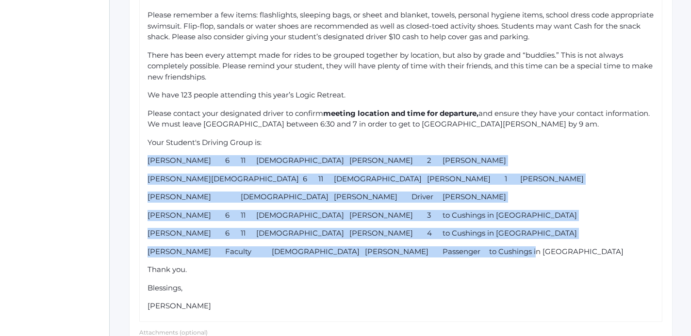
drag, startPoint x: 190, startPoint y: 312, endPoint x: 128, endPoint y: 152, distance: 171.7
click at [139, 152] on div "Dear Logic Families, Anticipation is rising for Logic Retreat next week. Includ…" at bounding box center [400, 137] width 523 height 370
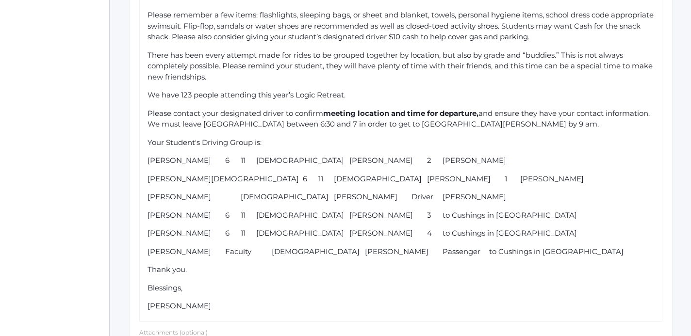
scroll to position [322, 0]
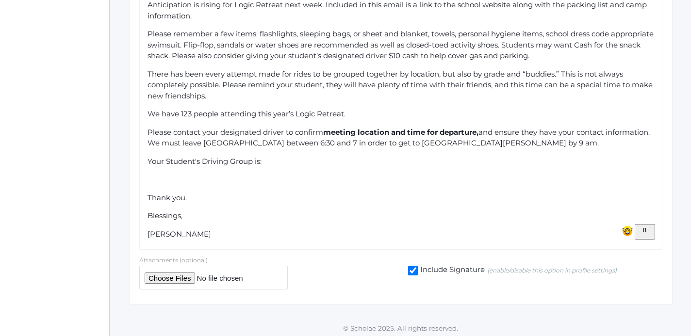
click at [155, 168] on div "Dear Logic Families, Anticipation is rising for Logic Retreat next week. Includ…" at bounding box center [400, 111] width 507 height 259
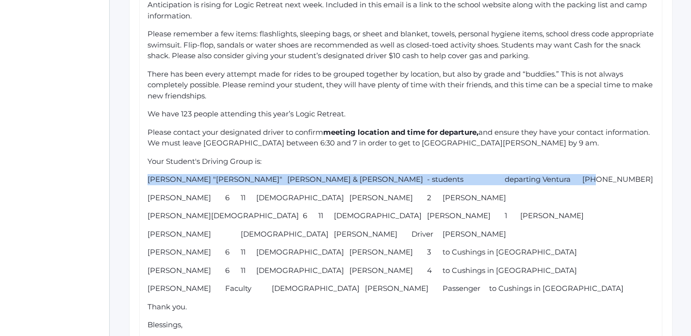
drag, startPoint x: 200, startPoint y: 184, endPoint x: 147, endPoint y: 176, distance: 54.6
click at [147, 176] on div "Dear Logic Families, Anticipation is rising for Logic Retreat next week. Includ…" at bounding box center [400, 165] width 523 height 388
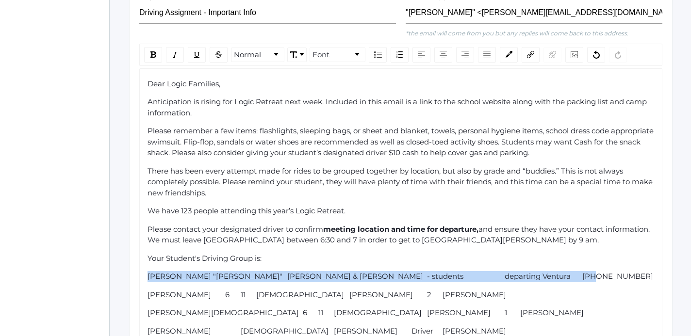
scroll to position [220, 0]
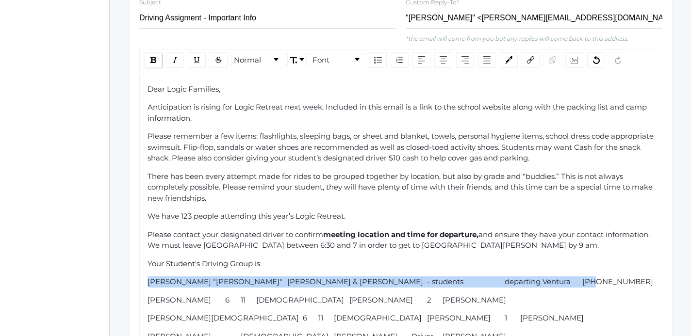
click at [157, 55] on div "rdw-inline-control" at bounding box center [153, 60] width 18 height 16
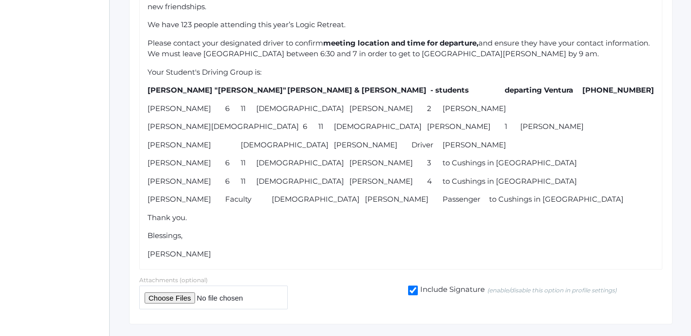
scroll to position [412, 0]
click at [407, 186] on div "[PERSON_NAME] 6 11 [DEMOGRAPHIC_DATA] [PERSON_NAME] 4 to Cushings in [GEOGRAPHI…" at bounding box center [400, 180] width 507 height 11
drag, startPoint x: 358, startPoint y: 120, endPoint x: 373, endPoint y: 117, distance: 15.8
click at [373, 114] on div "[PERSON_NAME] 6 11 [DEMOGRAPHIC_DATA] [PERSON_NAME] 2 [PERSON_NAME]" at bounding box center [400, 107] width 507 height 11
drag, startPoint x: 360, startPoint y: 113, endPoint x: 378, endPoint y: 114, distance: 18.5
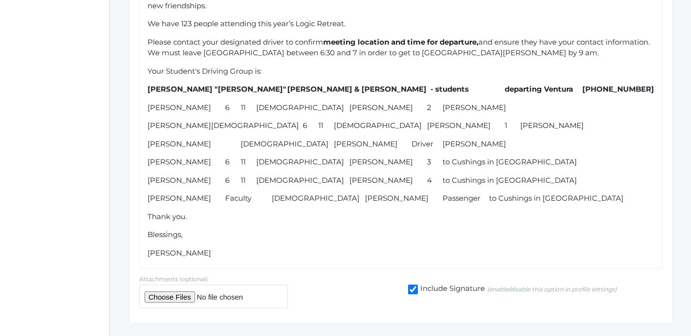
click at [378, 114] on div "[PERSON_NAME] 6 11 [DEMOGRAPHIC_DATA] [PERSON_NAME] 2 [PERSON_NAME]" at bounding box center [400, 107] width 507 height 11
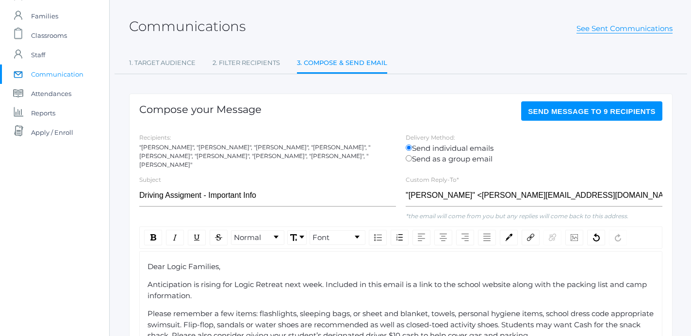
scroll to position [0, 0]
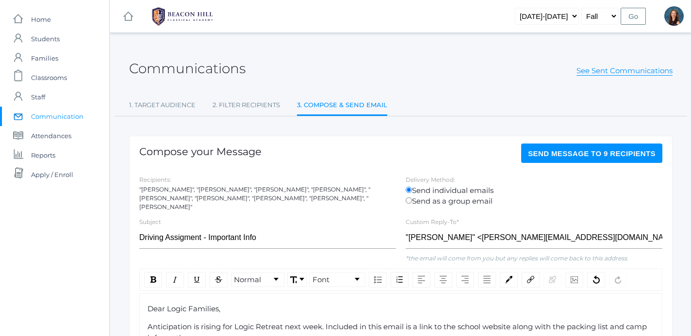
click at [584, 157] on span "Send Message to 9 recipients" at bounding box center [592, 153] width 128 height 8
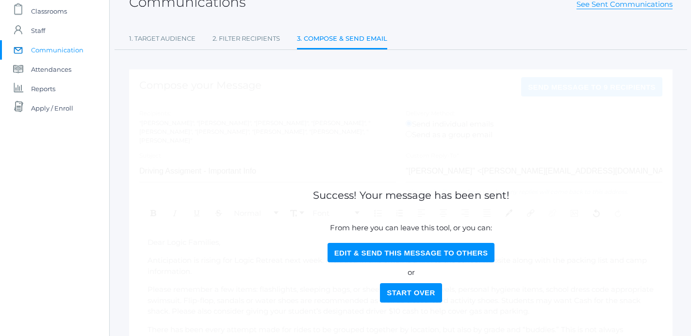
scroll to position [101, 0]
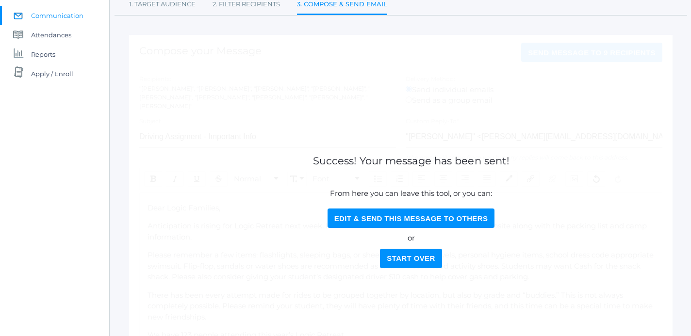
click at [414, 228] on button "Edit & Send this Message to Others" at bounding box center [411, 218] width 167 height 19
select select "Enrolled"
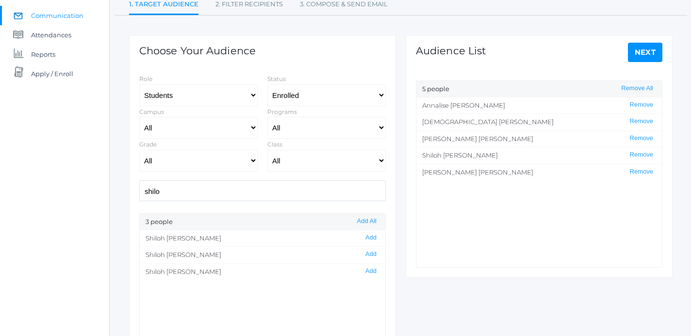
drag, startPoint x: 174, startPoint y: 192, endPoint x: 112, endPoint y: 191, distance: 62.1
click at [139, 191] on input "shilo" at bounding box center [262, 190] width 246 height 21
click at [640, 86] on button "Remove All" at bounding box center [637, 88] width 38 height 8
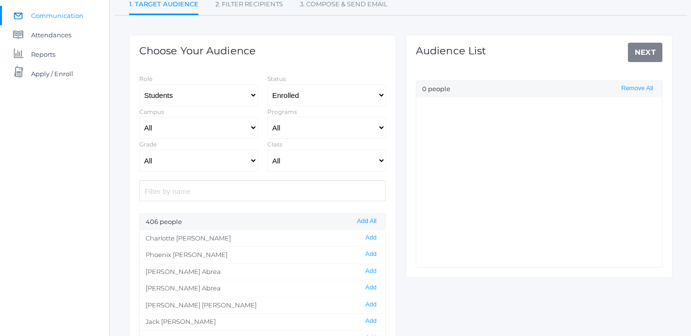
click at [254, 192] on input "search" at bounding box center [262, 190] width 246 height 21
type input "j"
click at [371, 256] on button "Add" at bounding box center [370, 254] width 17 height 8
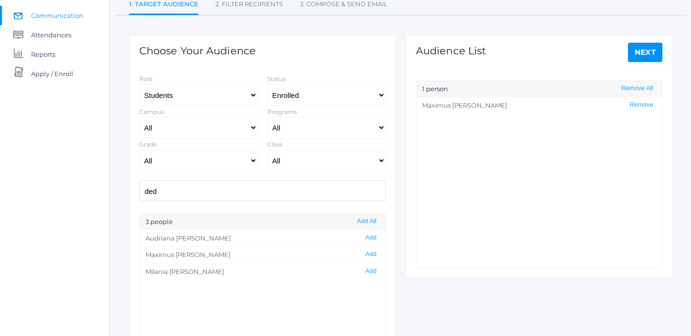
drag, startPoint x: 180, startPoint y: 194, endPoint x: 125, endPoint y: 195, distance: 55.8
click at [139, 195] on input "ded" at bounding box center [262, 190] width 246 height 21
click at [369, 237] on button "Add" at bounding box center [370, 238] width 17 height 8
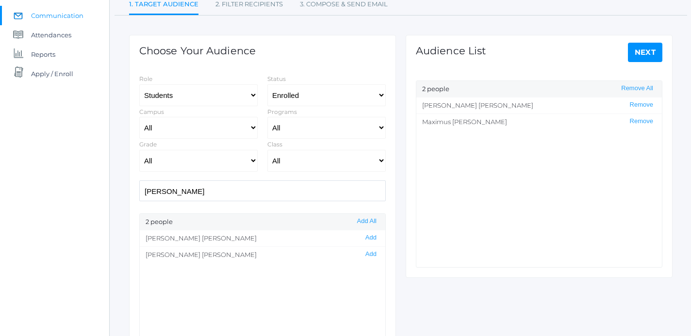
drag, startPoint x: 194, startPoint y: 192, endPoint x: 103, endPoint y: 189, distance: 90.8
click at [139, 189] on input "[PERSON_NAME]" at bounding box center [262, 190] width 246 height 21
click at [104, 189] on div "icons/ui/navigation/home Created with Sketch. Home icons/user/plain Created wit…" at bounding box center [54, 177] width 109 height 557
click at [376, 236] on button "Add" at bounding box center [370, 238] width 17 height 8
drag, startPoint x: 178, startPoint y: 196, endPoint x: 113, endPoint y: 183, distance: 66.1
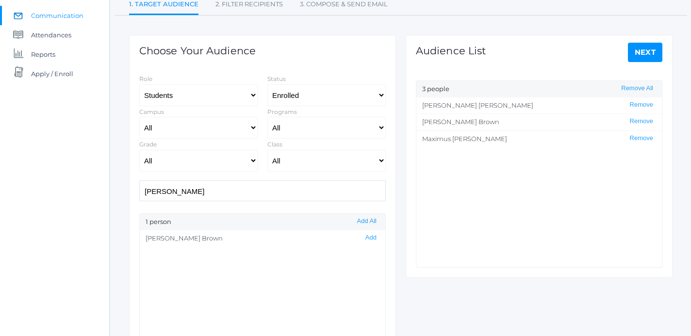
click at [139, 183] on input "[PERSON_NAME]" at bounding box center [262, 190] width 246 height 21
click at [374, 255] on button "Add" at bounding box center [370, 254] width 17 height 8
drag, startPoint x: 168, startPoint y: 193, endPoint x: 117, endPoint y: 193, distance: 51.4
click at [139, 193] on input "[PERSON_NAME]" at bounding box center [262, 190] width 246 height 21
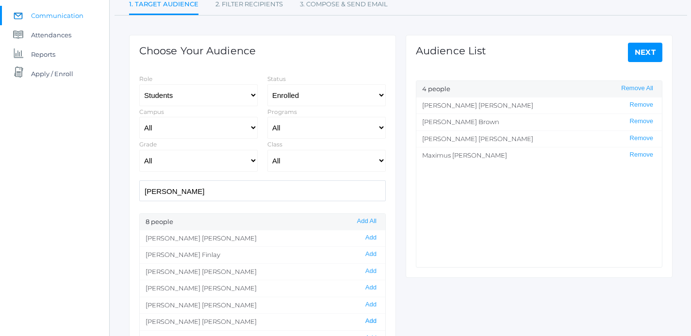
type input "[PERSON_NAME]"
click at [374, 324] on button "Add" at bounding box center [370, 321] width 17 height 8
click at [643, 53] on link "Next" at bounding box center [645, 52] width 35 height 19
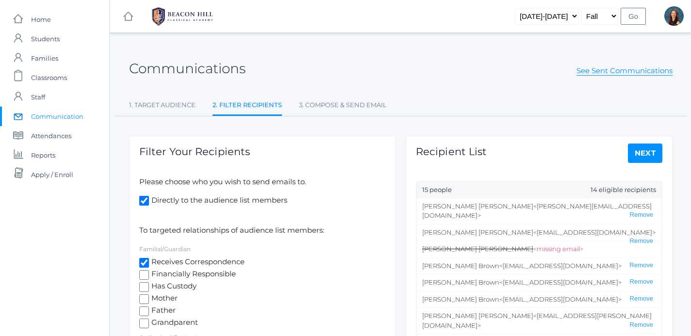
click at [645, 156] on link "Next" at bounding box center [645, 153] width 35 height 19
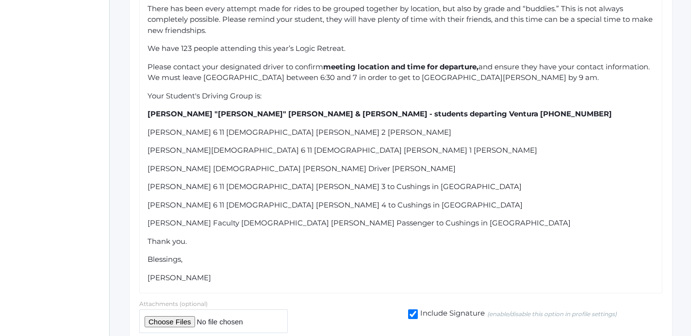
scroll to position [398, 0]
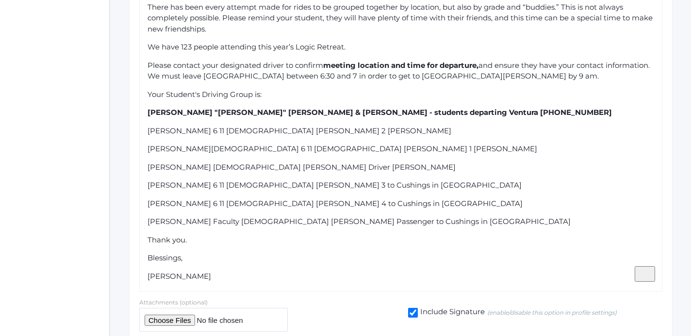
click at [151, 108] on span "[PERSON_NAME] "[PERSON_NAME]" [PERSON_NAME] & [PERSON_NAME] - students departin…" at bounding box center [379, 112] width 464 height 9
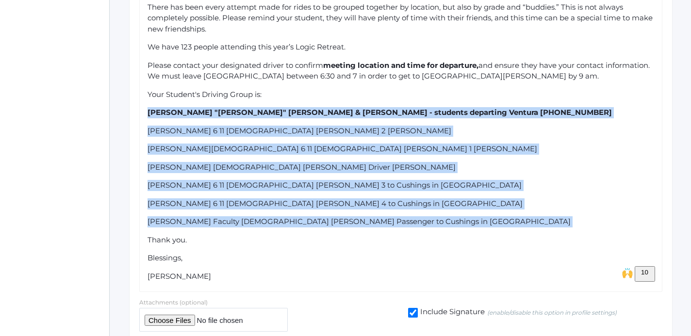
drag, startPoint x: 149, startPoint y: 103, endPoint x: 447, endPoint y: 223, distance: 321.1
click at [447, 223] on div "Dear Logic Families, Anticipation is rising for Logic Retreat next week. Includ…" at bounding box center [400, 99] width 507 height 368
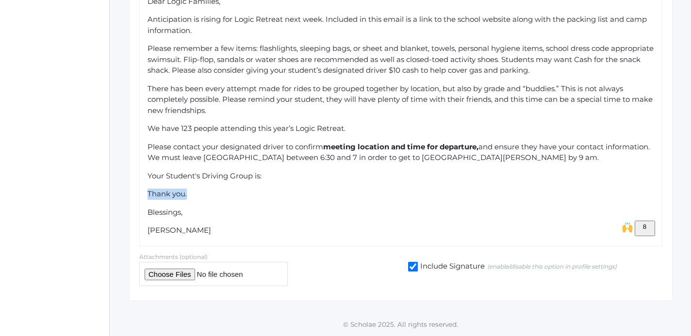
scroll to position [308, 0]
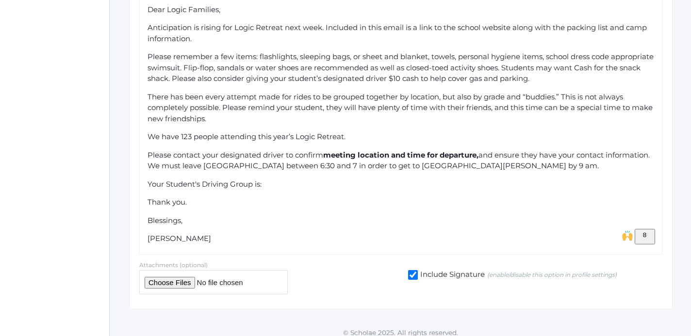
click at [286, 179] on div "Your Student's Driving Group is:" at bounding box center [400, 184] width 507 height 11
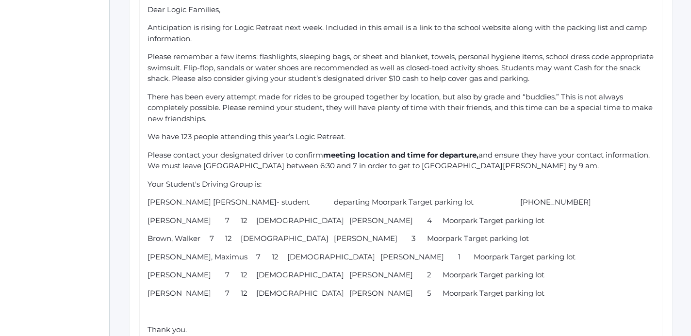
click at [148, 197] on span "[PERSON_NAME] [PERSON_NAME]- student departing Moorpark Target parking lot [PHO…" at bounding box center [368, 201] width 443 height 9
drag, startPoint x: 148, startPoint y: 193, endPoint x: 620, endPoint y: 192, distance: 472.1
click at [620, 197] on div "[PERSON_NAME] [PERSON_NAME]- student departing Moorpark Target parking lot [PHO…" at bounding box center [400, 202] width 507 height 11
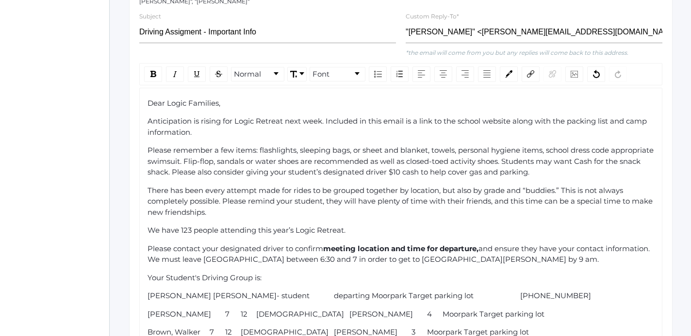
scroll to position [214, 0]
click at [156, 67] on div "rdw-inline-control" at bounding box center [153, 75] width 18 height 16
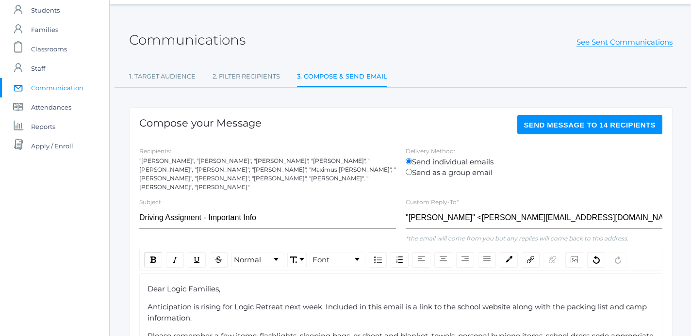
scroll to position [0, 0]
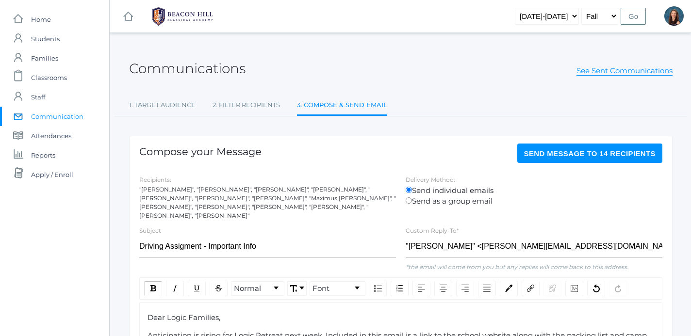
click at [597, 155] on span "Send Message to 14 recipients" at bounding box center [590, 153] width 132 height 8
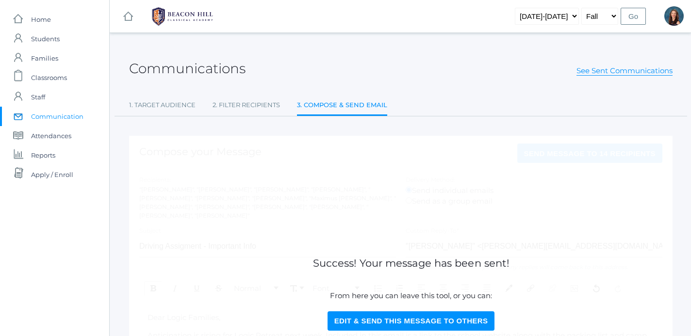
click at [426, 321] on button "Edit & Send this Message to Others" at bounding box center [411, 320] width 167 height 19
select select "Enrolled"
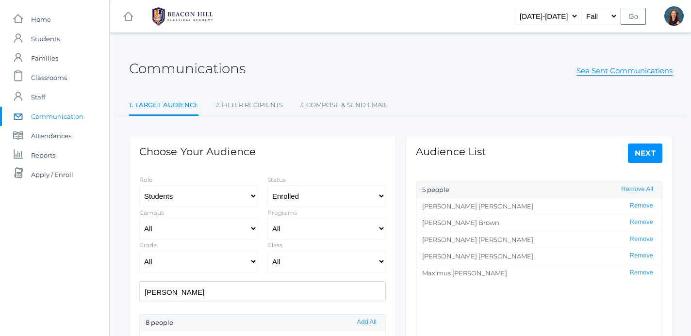
drag, startPoint x: 224, startPoint y: 293, endPoint x: 110, endPoint y: 288, distance: 114.1
click at [139, 288] on input "[PERSON_NAME]" at bounding box center [262, 291] width 246 height 21
click at [640, 189] on button "Remove All" at bounding box center [637, 189] width 38 height 8
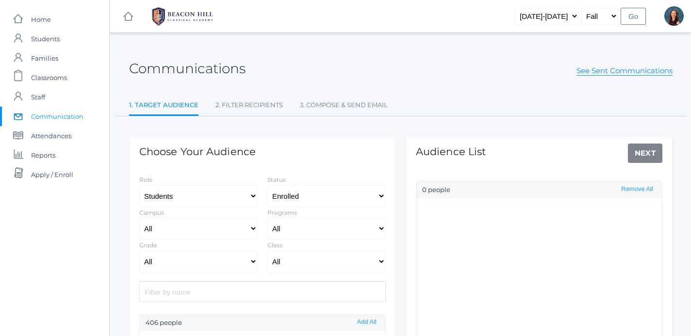
click at [279, 295] on input "search" at bounding box center [262, 291] width 246 height 21
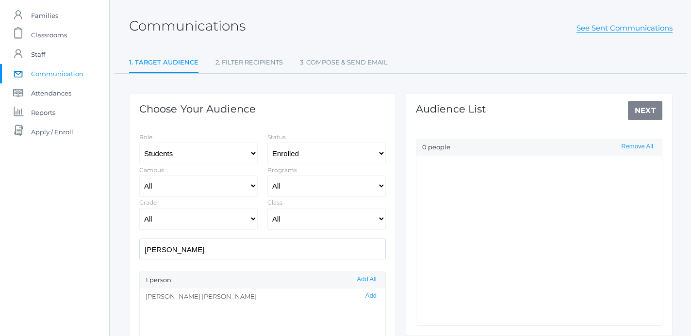
scroll to position [48, 0]
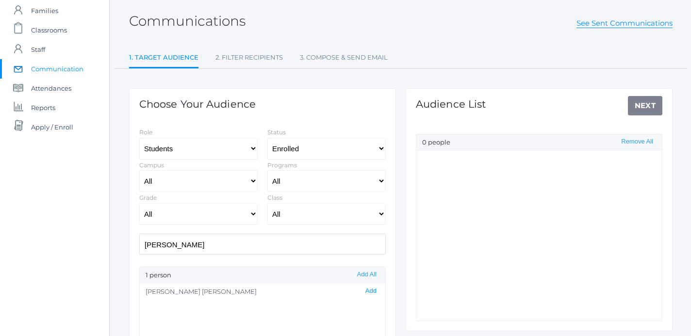
click at [373, 294] on button "Add" at bounding box center [370, 291] width 17 height 8
drag, startPoint x: 180, startPoint y: 245, endPoint x: 123, endPoint y: 236, distance: 57.4
click at [139, 236] on input "[PERSON_NAME]" at bounding box center [262, 244] width 246 height 21
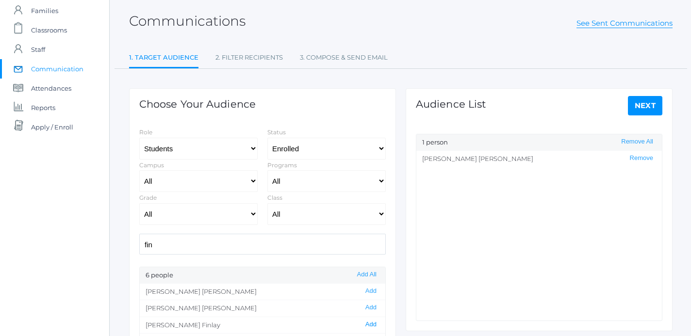
click at [376, 325] on button "Add" at bounding box center [370, 325] width 17 height 8
drag, startPoint x: 187, startPoint y: 247, endPoint x: 118, endPoint y: 238, distance: 69.4
click at [139, 238] on input "fin" at bounding box center [262, 244] width 246 height 21
click at [375, 292] on button "Add" at bounding box center [370, 291] width 17 height 8
drag, startPoint x: 172, startPoint y: 243, endPoint x: 116, endPoint y: 237, distance: 56.6
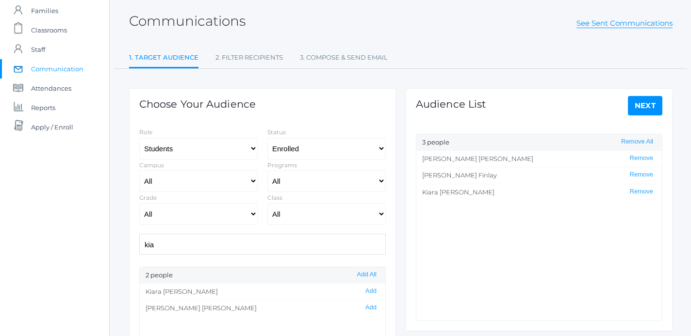
click at [139, 237] on input "kia" at bounding box center [262, 244] width 246 height 21
type input "lil"
click at [373, 306] on button "Add" at bounding box center [370, 308] width 17 height 8
click at [641, 105] on link "Next" at bounding box center [645, 105] width 35 height 19
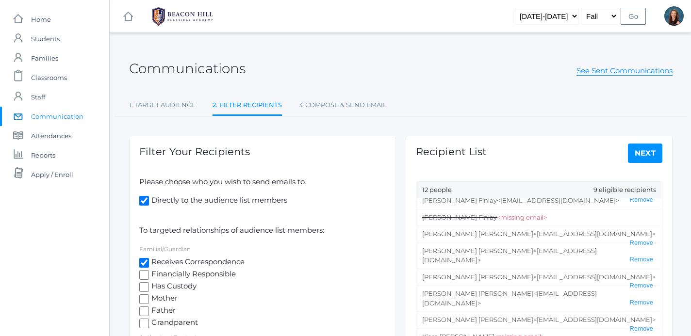
scroll to position [31, 0]
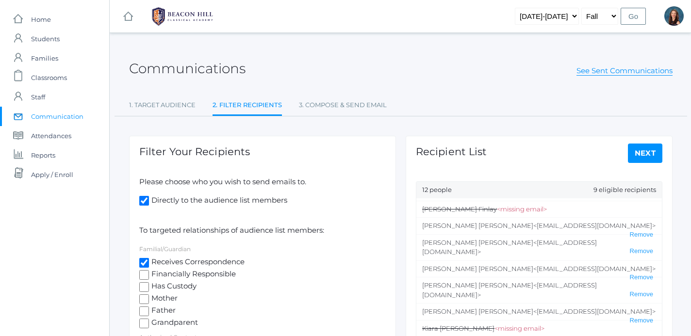
click at [650, 151] on link "Next" at bounding box center [645, 153] width 35 height 19
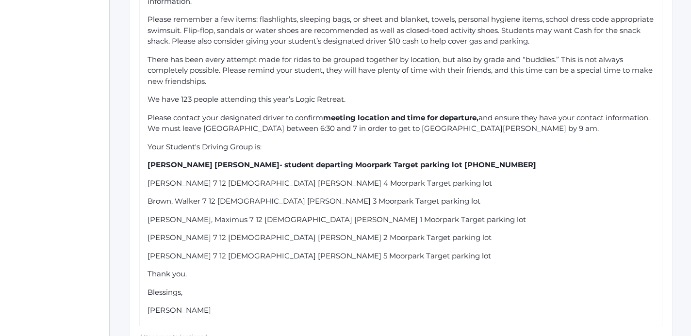
scroll to position [339, 0]
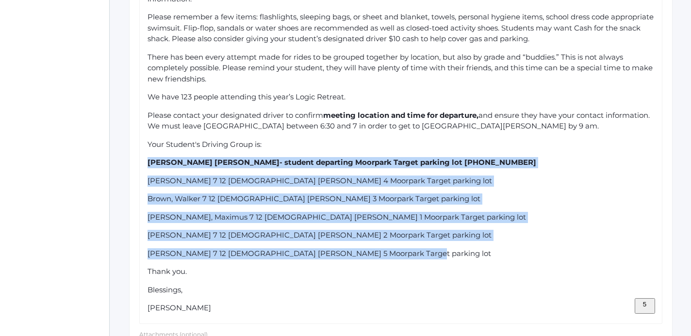
drag, startPoint x: 148, startPoint y: 156, endPoint x: 410, endPoint y: 250, distance: 277.5
click at [410, 250] on div "Dear Logic Families, Anticipation is rising for Logic Retreat next week. Includ…" at bounding box center [400, 139] width 507 height 349
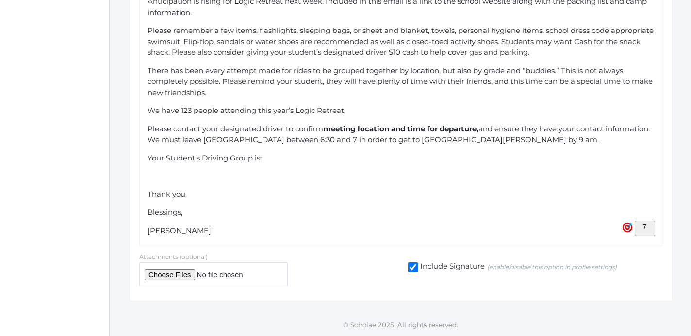
scroll to position [322, 0]
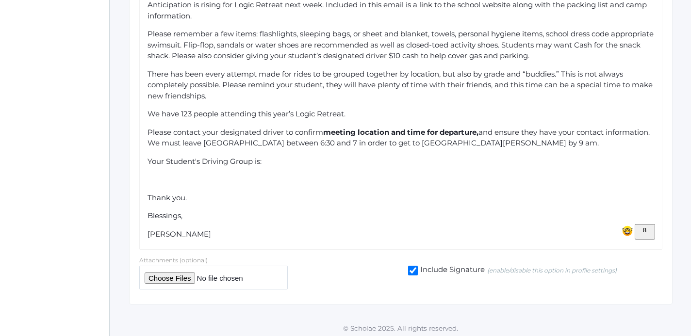
click at [148, 174] on div "To enrich screen reader interactions, please activate Accessibility in Grammarl…" at bounding box center [400, 179] width 507 height 11
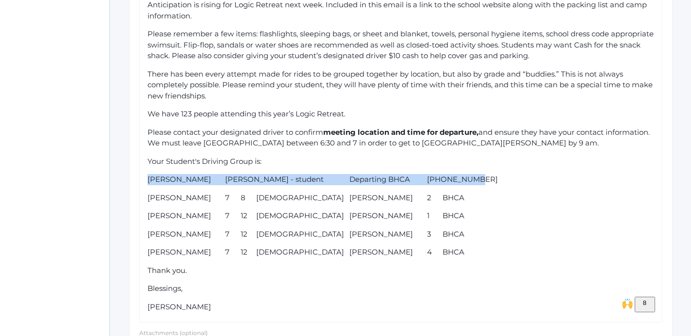
drag, startPoint x: 148, startPoint y: 175, endPoint x: 479, endPoint y: 179, distance: 331.4
click at [479, 179] on div "[PERSON_NAME] [PERSON_NAME] - student Departing BHCA [PHONE_NUMBER]" at bounding box center [400, 179] width 507 height 11
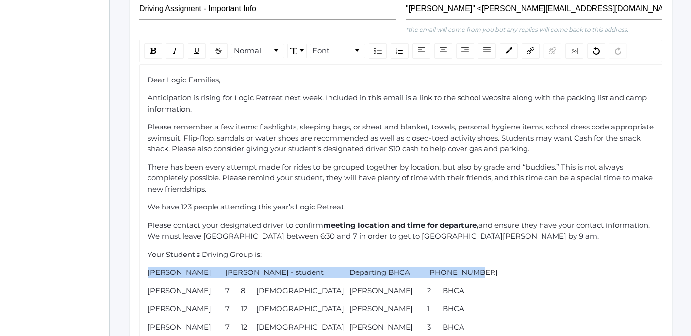
scroll to position [228, 0]
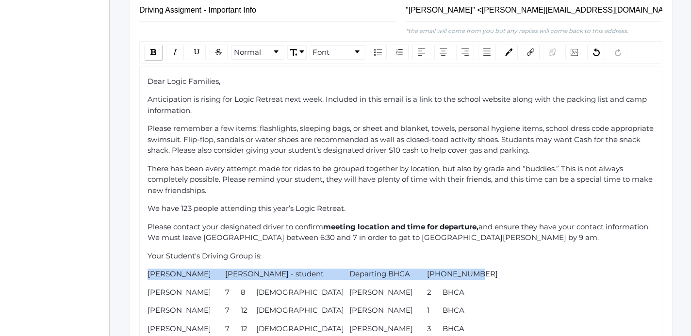
click at [157, 48] on div "rdw-inline-control" at bounding box center [153, 53] width 18 height 16
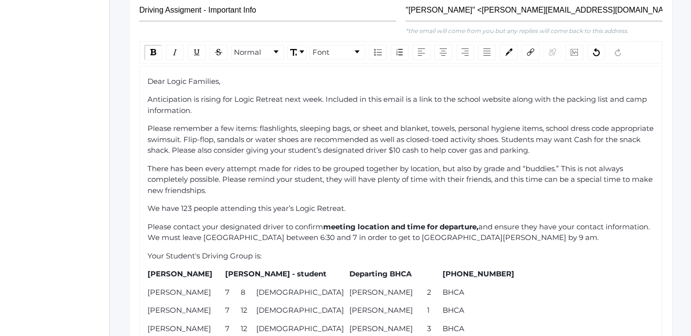
click at [533, 269] on div "[PERSON_NAME] [PERSON_NAME] - student Departing BHCA [PHONE_NUMBER]" at bounding box center [400, 274] width 507 height 11
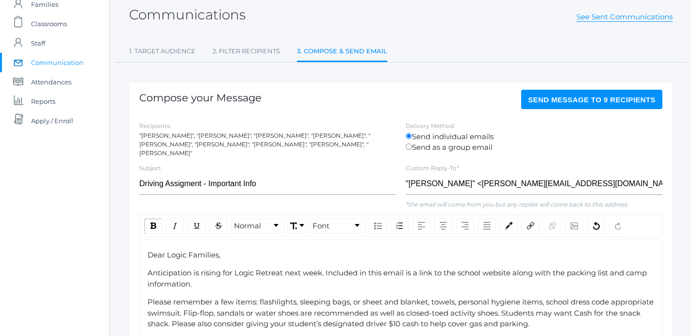
scroll to position [51, 0]
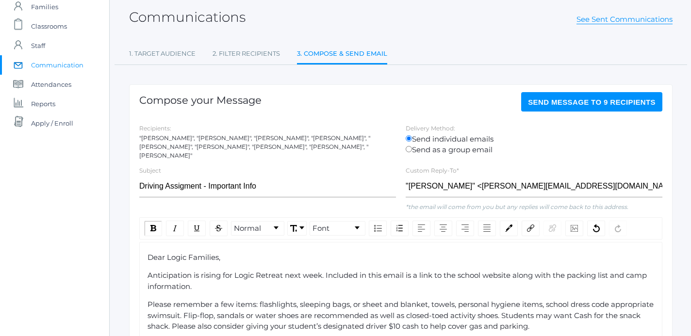
click at [597, 105] on span "Send Message to 9 recipients" at bounding box center [592, 102] width 128 height 8
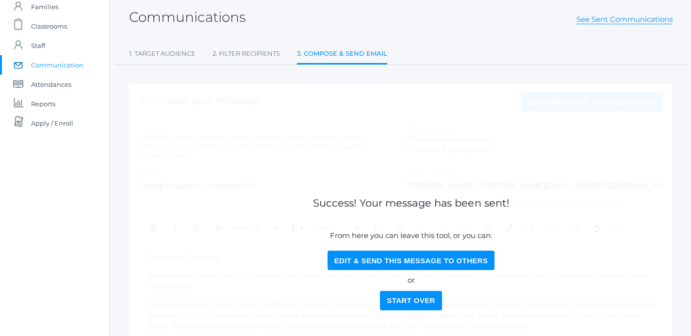
click at [419, 258] on button "Edit & Send this Message to Others" at bounding box center [411, 260] width 167 height 19
select select "Enrolled"
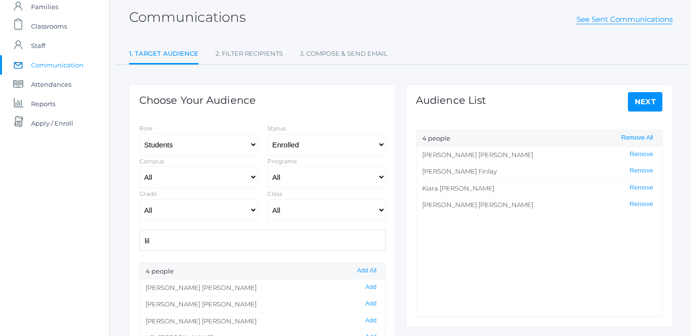
click at [640, 140] on button "Remove All" at bounding box center [637, 138] width 38 height 8
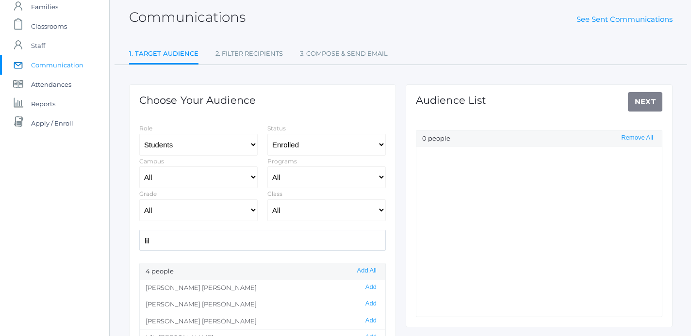
drag, startPoint x: 184, startPoint y: 246, endPoint x: 90, endPoint y: 246, distance: 94.1
click at [139, 246] on input "lil" at bounding box center [262, 240] width 246 height 21
type input "l"
click at [605, 22] on link "See Sent Communications" at bounding box center [624, 20] width 96 height 10
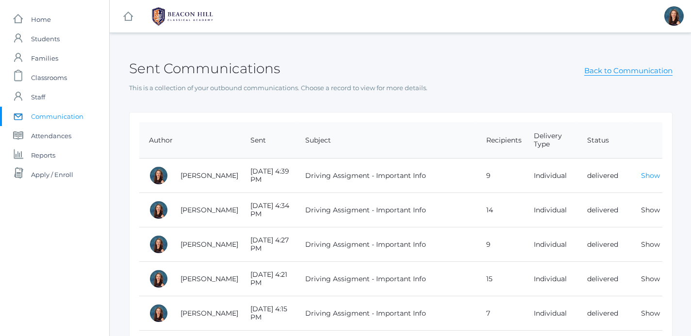
click at [659, 179] on link "Show" at bounding box center [650, 175] width 19 height 9
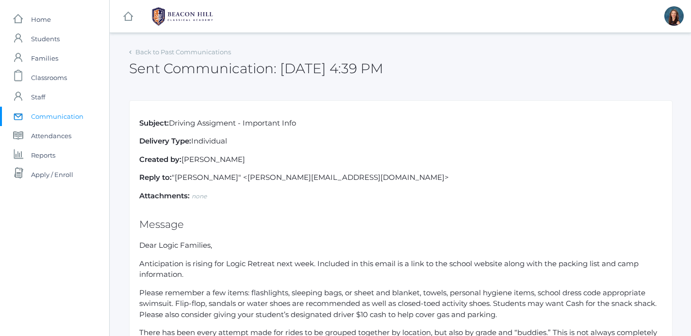
click at [44, 116] on span "Communication" at bounding box center [57, 116] width 52 height 19
select select "Enrolled"
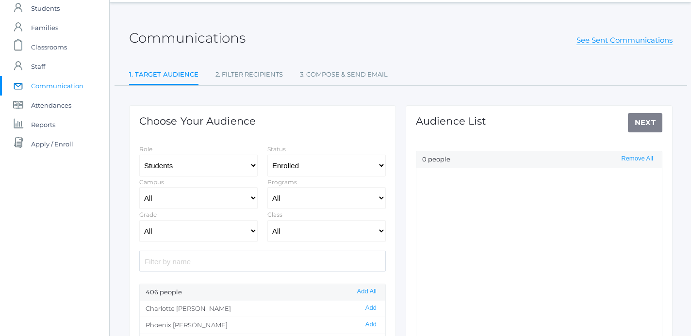
scroll to position [21, 0]
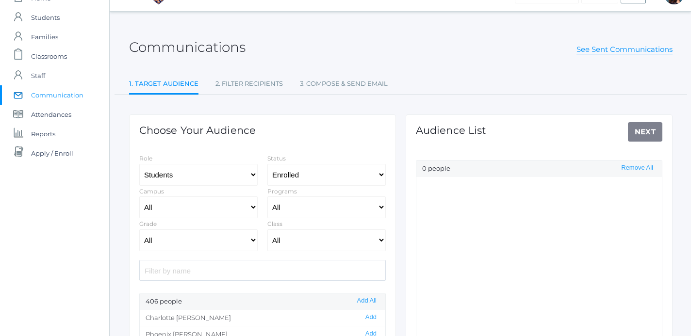
click at [311, 273] on input "search" at bounding box center [262, 270] width 246 height 21
click at [196, 271] on input "search" at bounding box center [262, 270] width 246 height 21
click at [371, 319] on button "Add" at bounding box center [370, 317] width 17 height 8
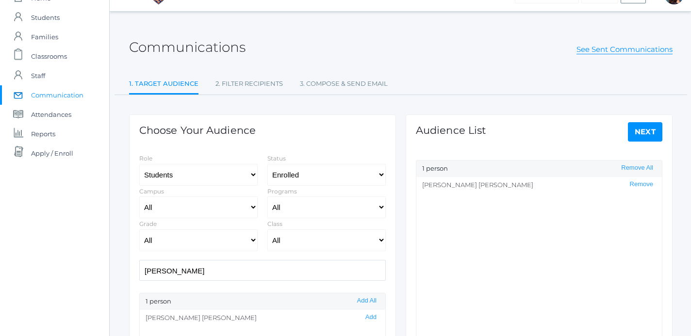
drag, startPoint x: 198, startPoint y: 273, endPoint x: 124, endPoint y: 267, distance: 73.9
click at [139, 267] on input "[PERSON_NAME]" at bounding box center [262, 270] width 246 height 21
click at [375, 319] on button "Add" at bounding box center [370, 317] width 17 height 8
drag, startPoint x: 180, startPoint y: 269, endPoint x: 104, endPoint y: 261, distance: 77.1
click at [139, 261] on input "fuk" at bounding box center [262, 270] width 246 height 21
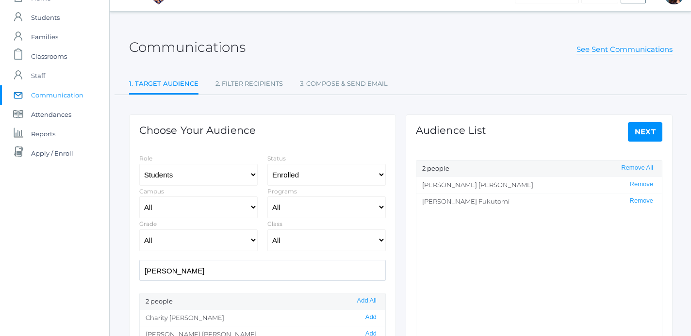
click at [375, 316] on button "Add" at bounding box center [370, 317] width 17 height 8
drag, startPoint x: 207, startPoint y: 270, endPoint x: 87, endPoint y: 260, distance: 120.3
click at [139, 260] on input "[PERSON_NAME]" at bounding box center [262, 270] width 246 height 21
click at [375, 317] on button "Add" at bounding box center [370, 317] width 17 height 8
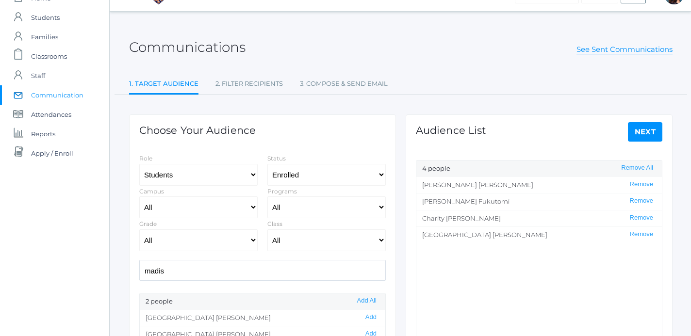
drag, startPoint x: 229, startPoint y: 270, endPoint x: 97, endPoint y: 264, distance: 133.1
click at [139, 264] on input "madis" at bounding box center [262, 270] width 246 height 21
type input "aer"
click at [371, 319] on button "Add" at bounding box center [370, 317] width 17 height 8
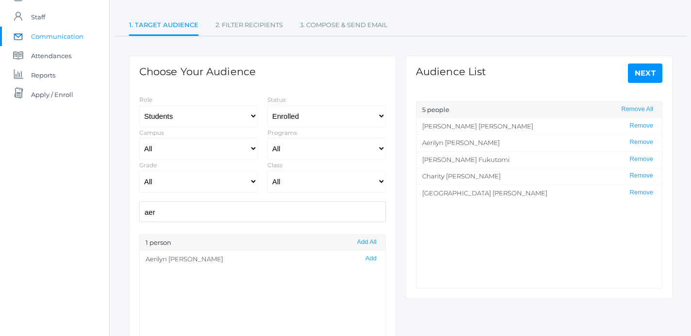
scroll to position [76, 0]
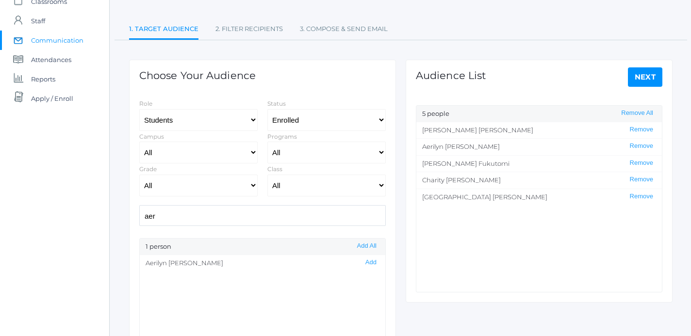
click at [649, 82] on link "Next" at bounding box center [645, 76] width 35 height 19
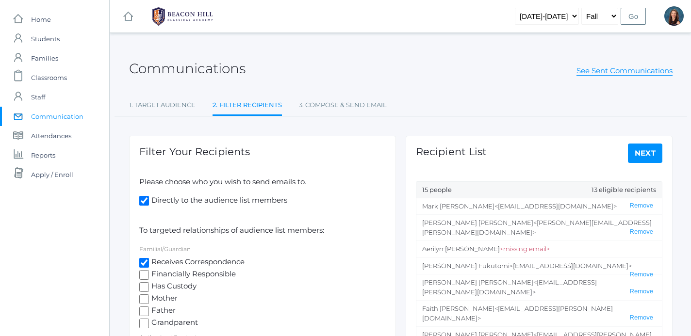
click at [648, 151] on link "Next" at bounding box center [645, 153] width 35 height 19
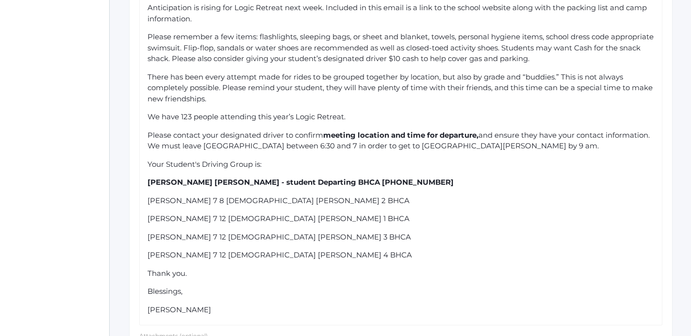
scroll to position [328, 0]
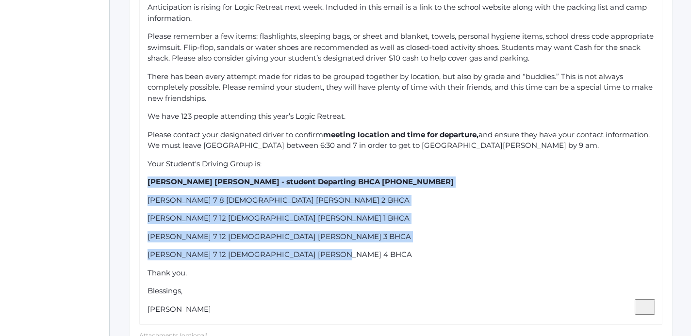
drag, startPoint x: 147, startPoint y: 171, endPoint x: 318, endPoint y: 246, distance: 186.8
click at [318, 246] on div "Dear Logic Families, Anticipation is rising for Logic Retreat next week. Includ…" at bounding box center [400, 149] width 507 height 331
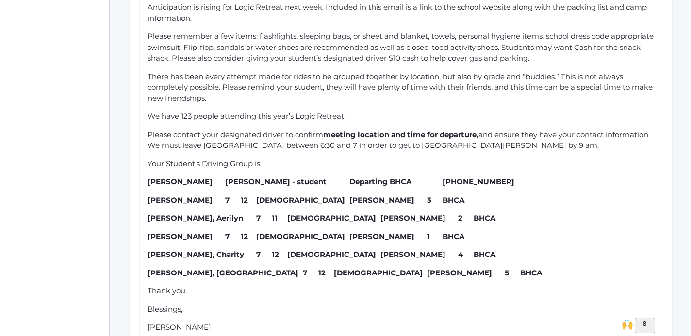
click at [497, 249] on div "[PERSON_NAME], Charity 7 12 [DEMOGRAPHIC_DATA] [PERSON_NAME] 4 BHCA" at bounding box center [400, 254] width 507 height 11
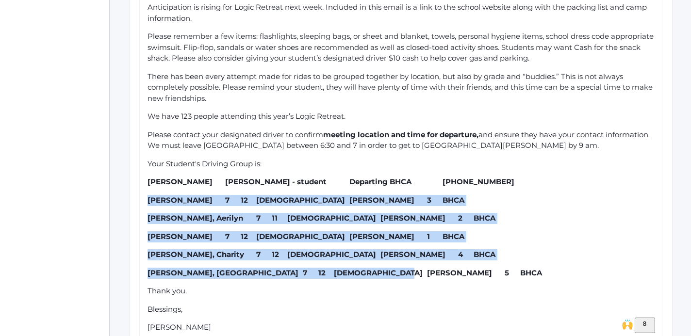
drag, startPoint x: 148, startPoint y: 190, endPoint x: 404, endPoint y: 270, distance: 267.9
click at [404, 270] on div "Dear Logic Families, Anticipation is rising for Logic Retreat next week. Includ…" at bounding box center [400, 158] width 507 height 349
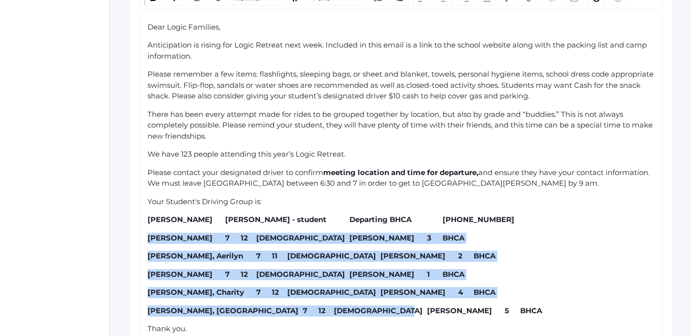
scroll to position [271, 0]
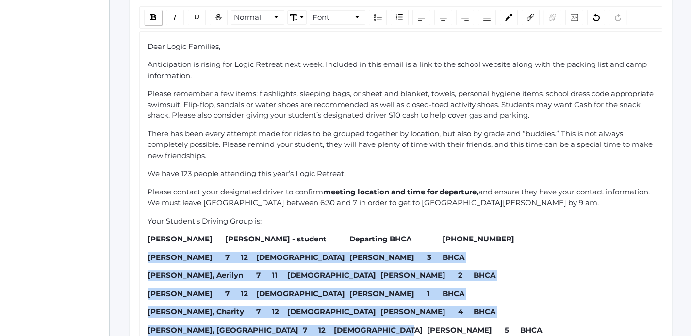
click at [152, 14] on img "rdw-inline-control" at bounding box center [153, 17] width 6 height 6
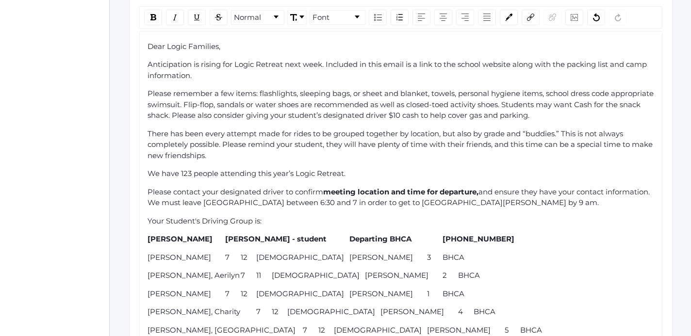
click at [321, 169] on span "We have 123 people attending this year’s Logic Retreat." at bounding box center [246, 173] width 198 height 9
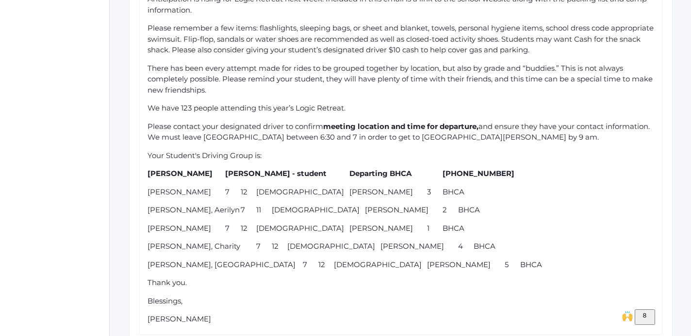
scroll to position [340, 0]
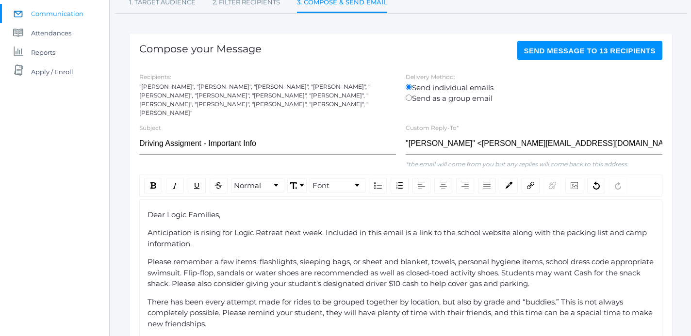
scroll to position [101, 0]
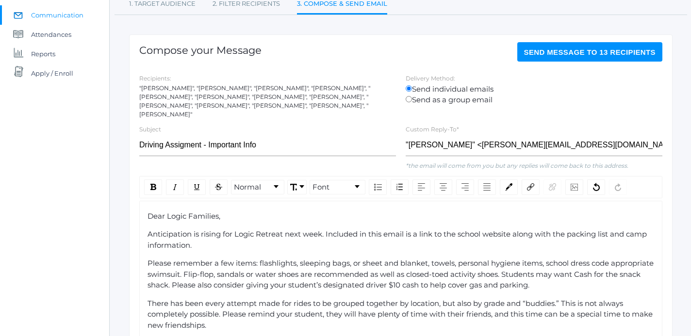
click at [582, 53] on span "Send Message to 13 recipients" at bounding box center [590, 52] width 132 height 8
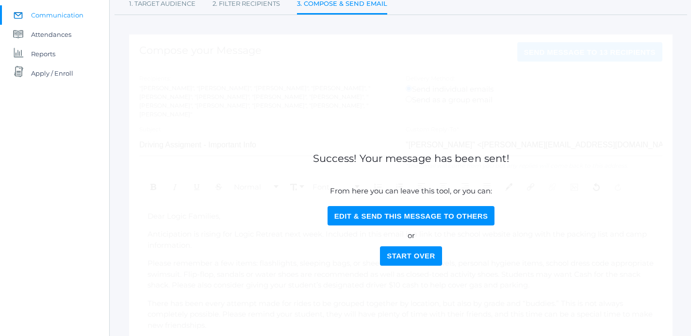
click at [422, 218] on button "Edit & Send this Message to Others" at bounding box center [411, 215] width 167 height 19
select select "Enrolled"
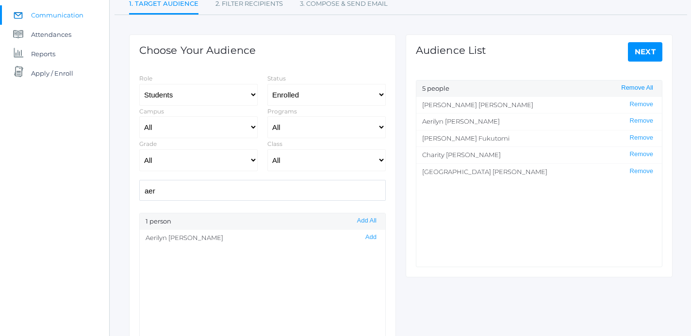
click at [642, 89] on button "Remove All" at bounding box center [637, 88] width 38 height 8
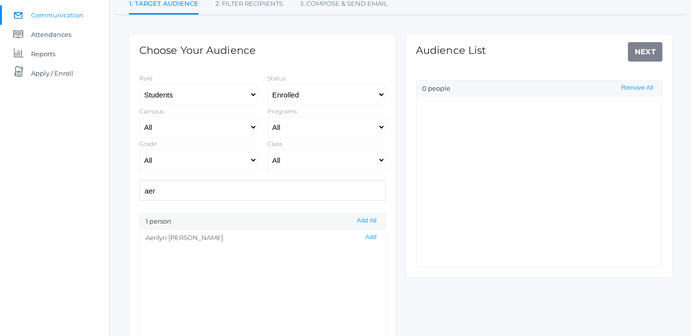
click at [189, 192] on input "aer" at bounding box center [262, 190] width 246 height 21
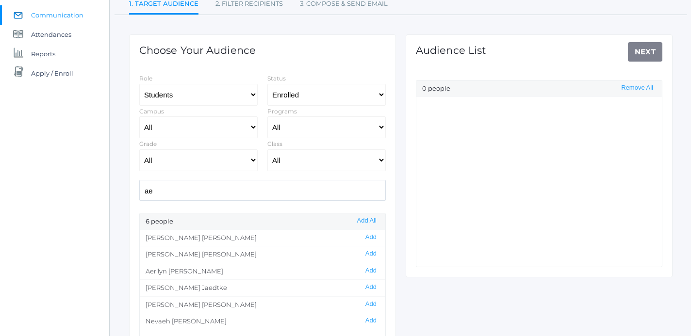
type input "a"
